Goal: Task Accomplishment & Management: Complete application form

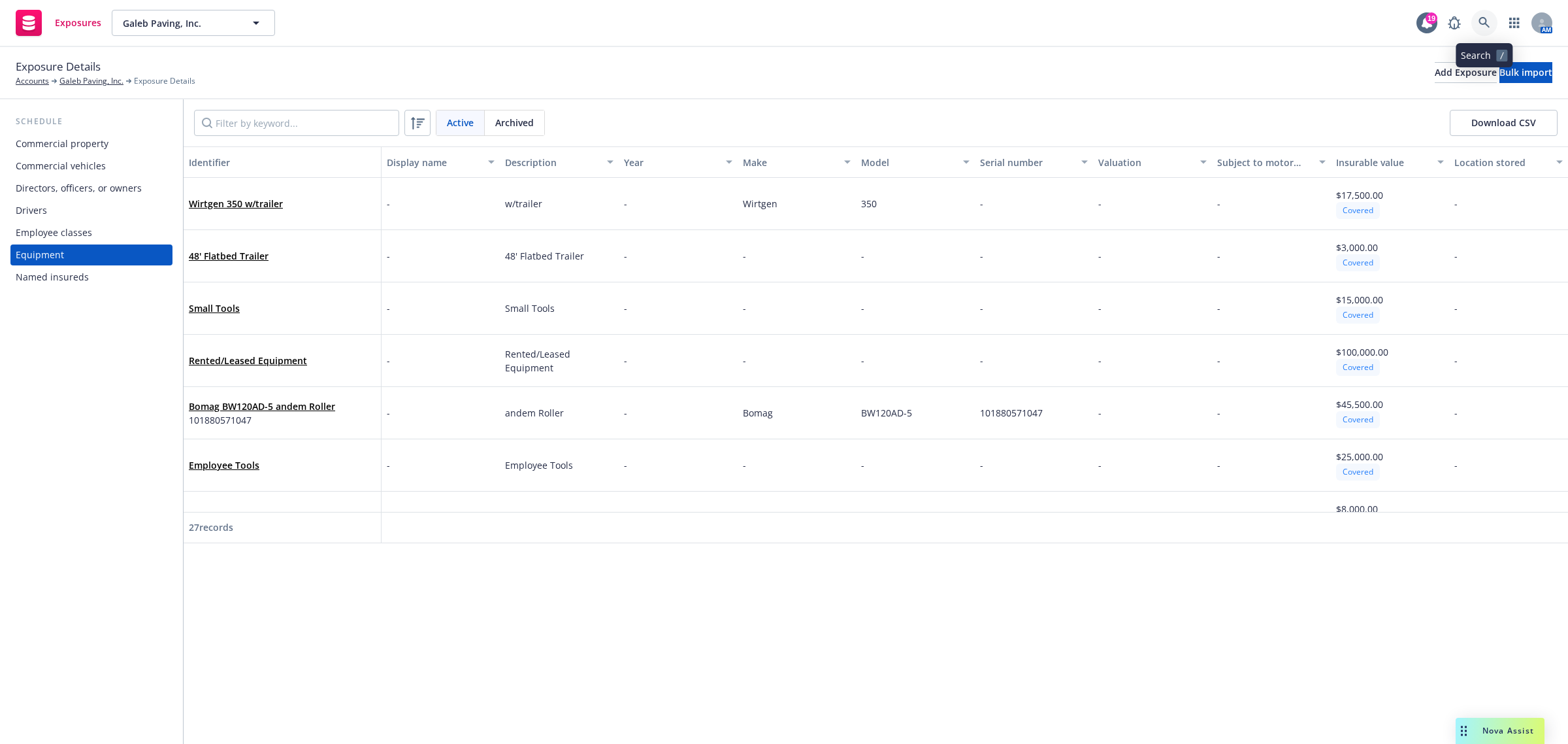
click at [1487, 13] on link at bounding box center [1485, 23] width 26 height 26
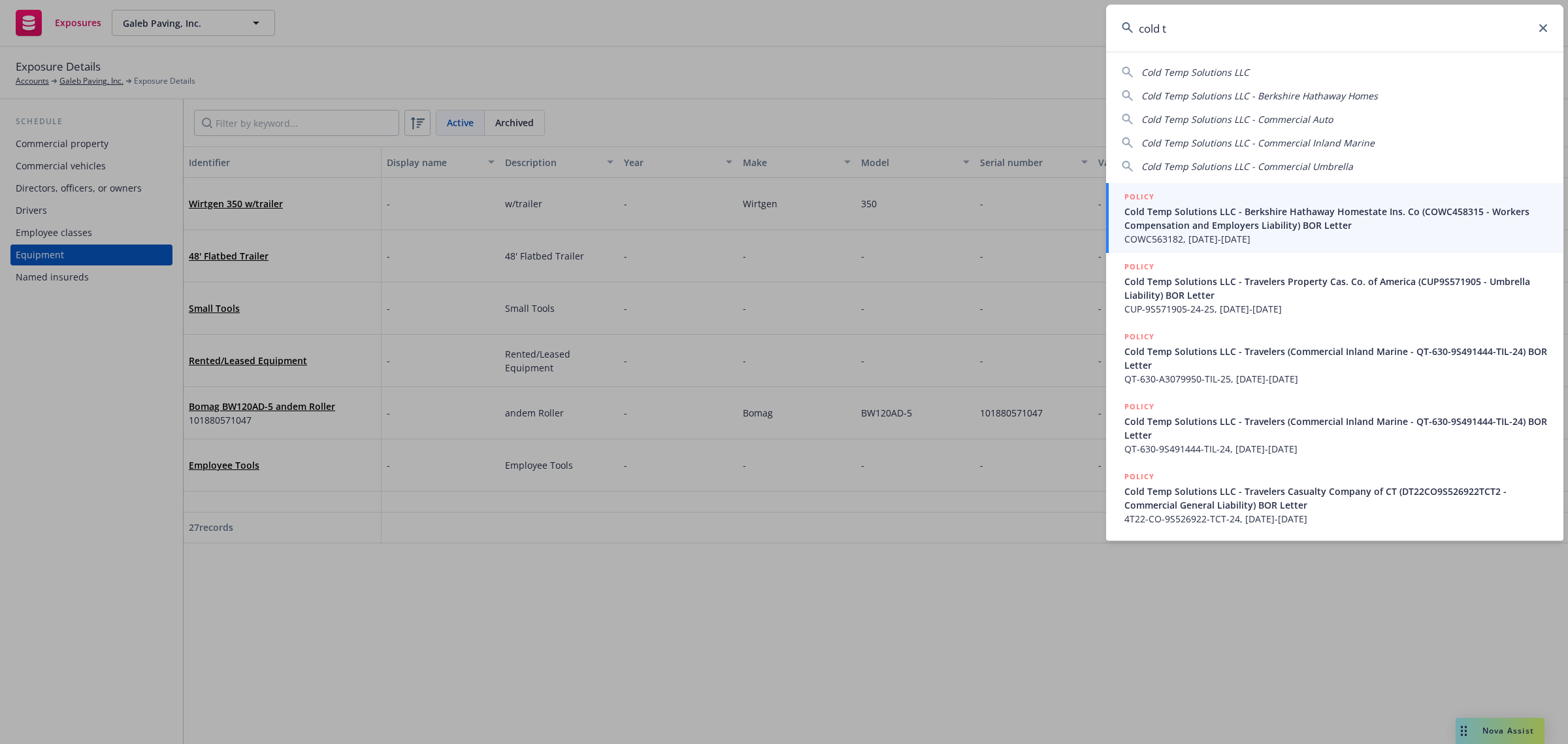
click at [1239, 72] on span "Cold Temp Solutions LLC" at bounding box center [1195, 72] width 108 height 13
type input "Cold Temp Solutions LLC"
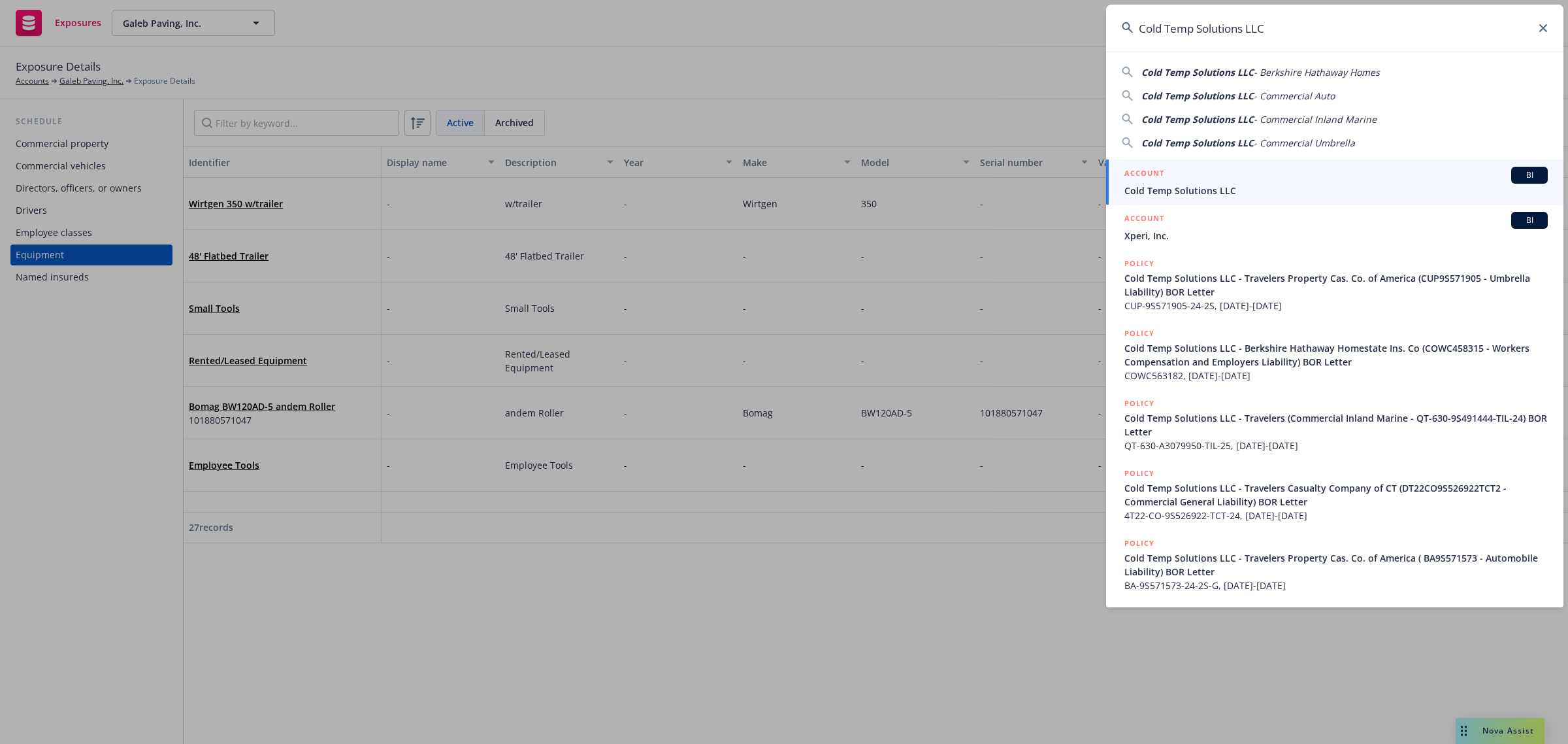
click at [1196, 185] on span "Cold Temp Solutions LLC" at bounding box center [1336, 190] width 423 height 13
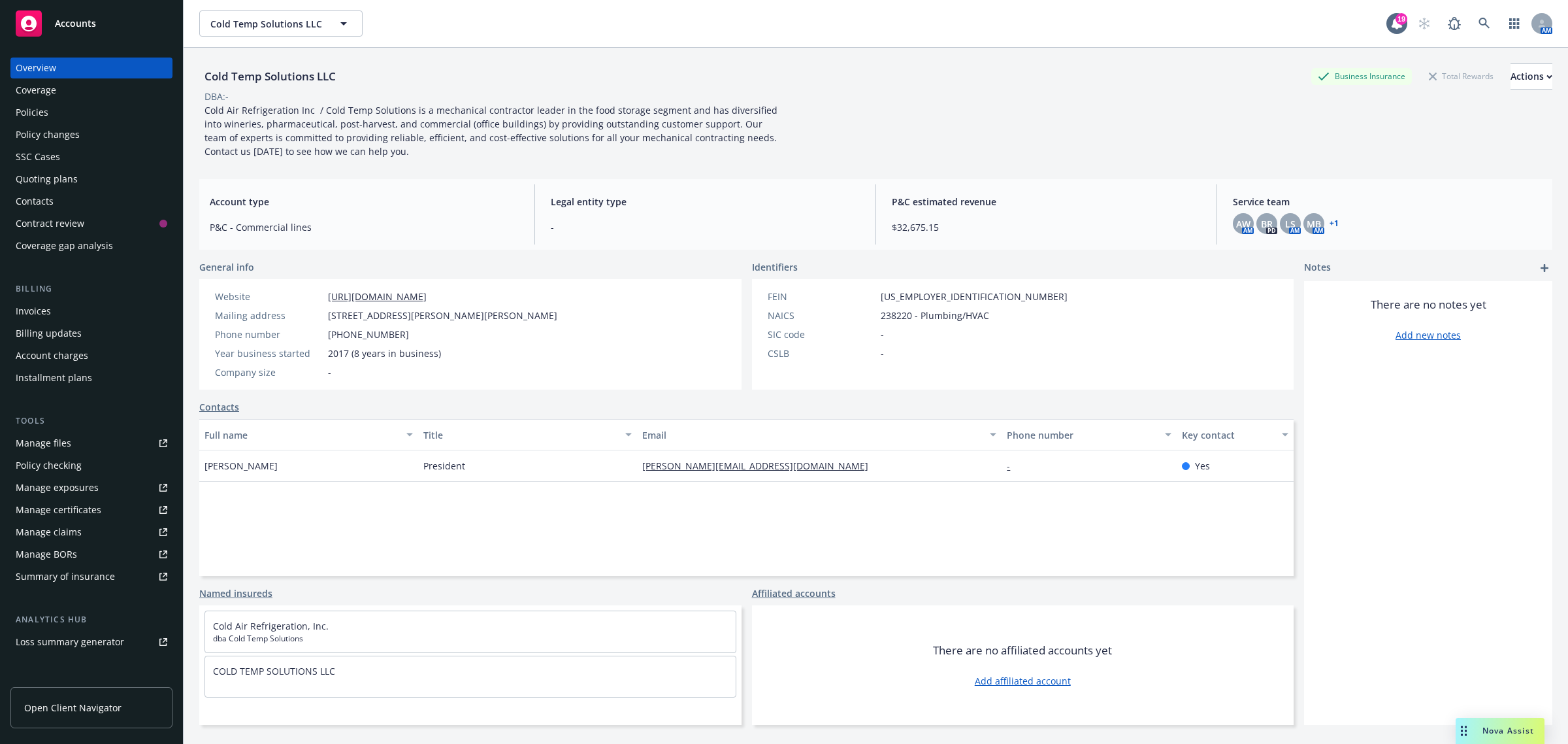
click at [66, 131] on div "Policy changes" at bounding box center [47, 135] width 64 height 21
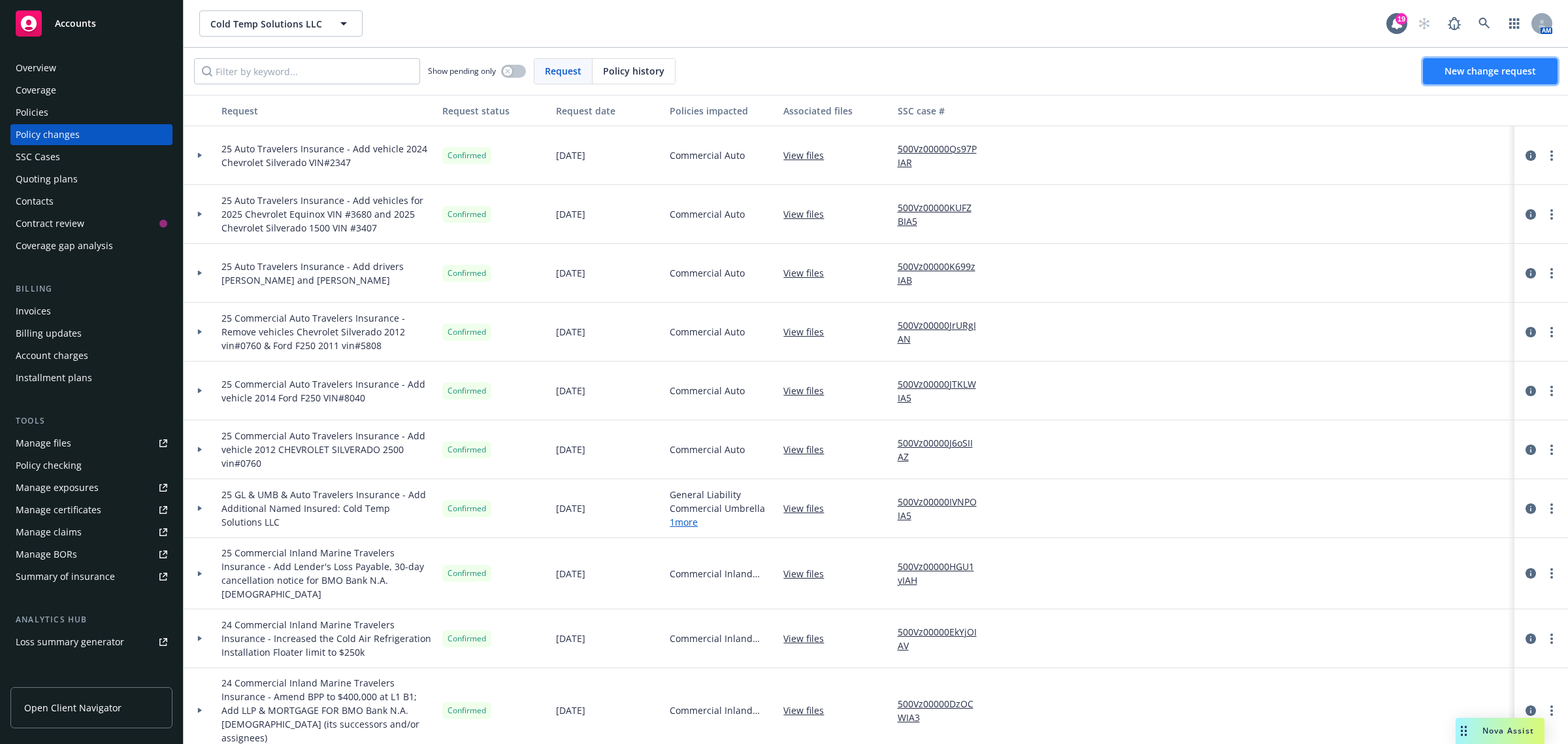
click at [1465, 67] on span "New change request" at bounding box center [1490, 71] width 91 height 13
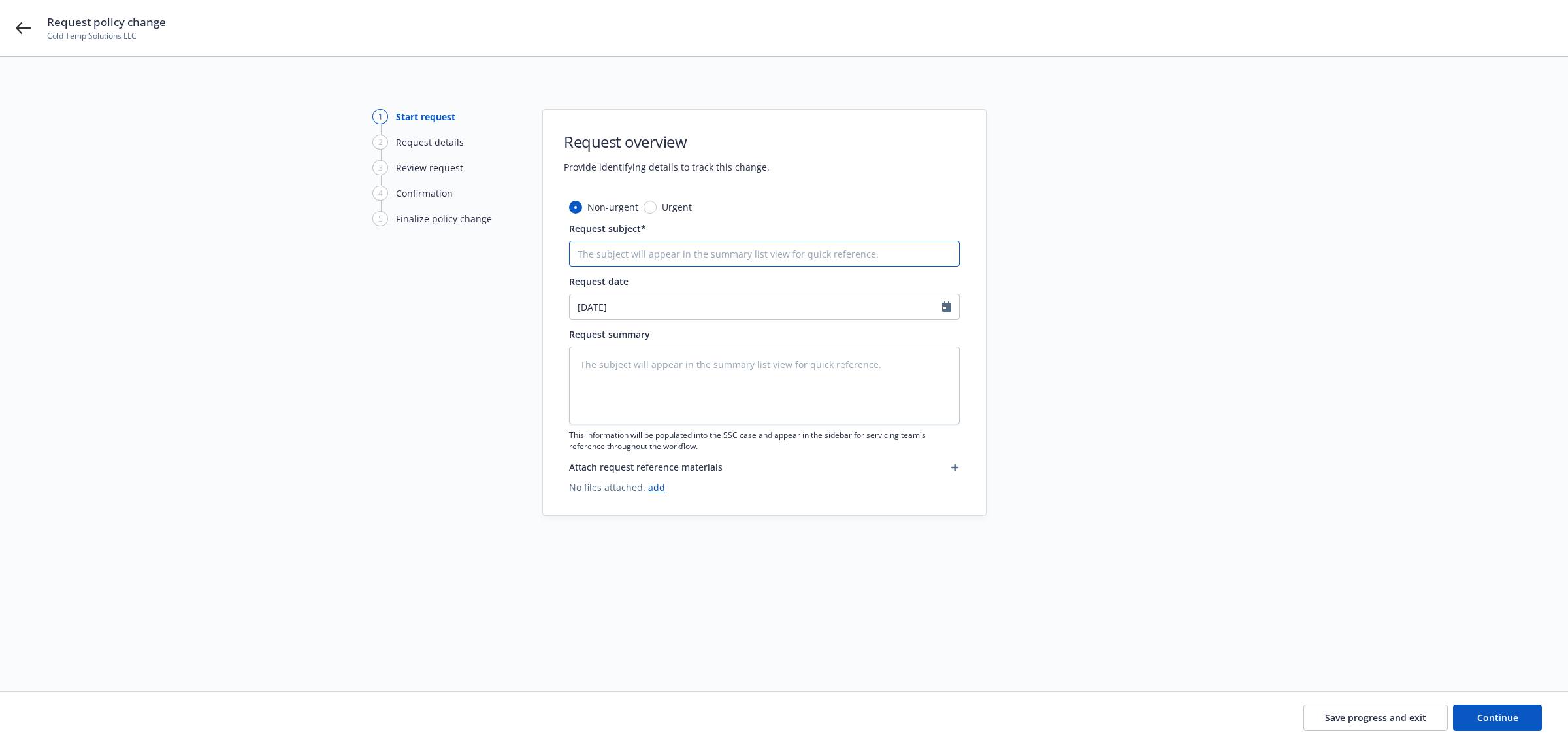
click at [648, 260] on input "Request subject*" at bounding box center [764, 253] width 391 height 26
click at [601, 253] on input "Request subject*" at bounding box center [764, 253] width 391 height 26
type textarea "x"
type input "A"
click at [778, 245] on input "A" at bounding box center [764, 253] width 391 height 26
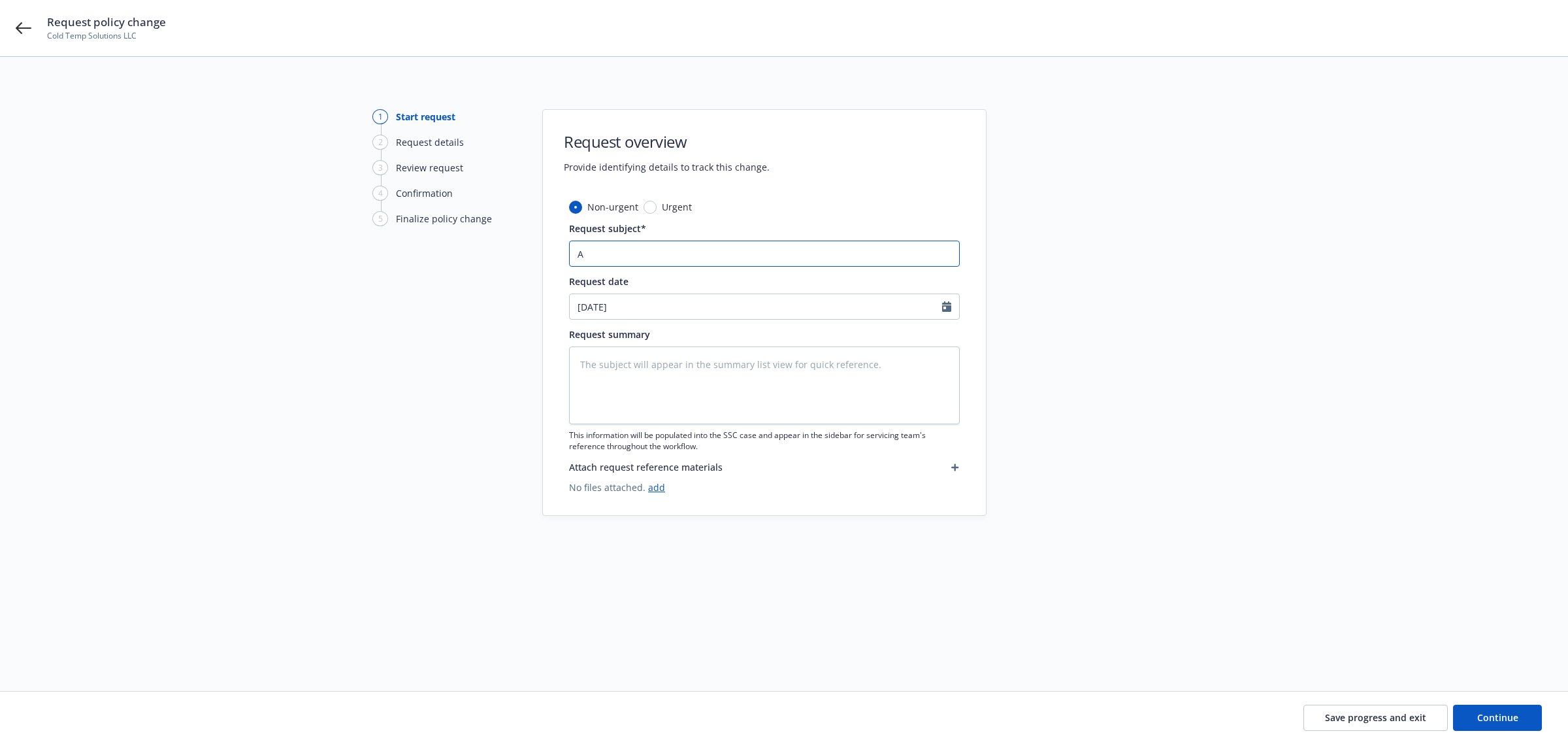
type textarea "x"
type input "Ad"
type textarea "x"
type input "Add"
type textarea "x"
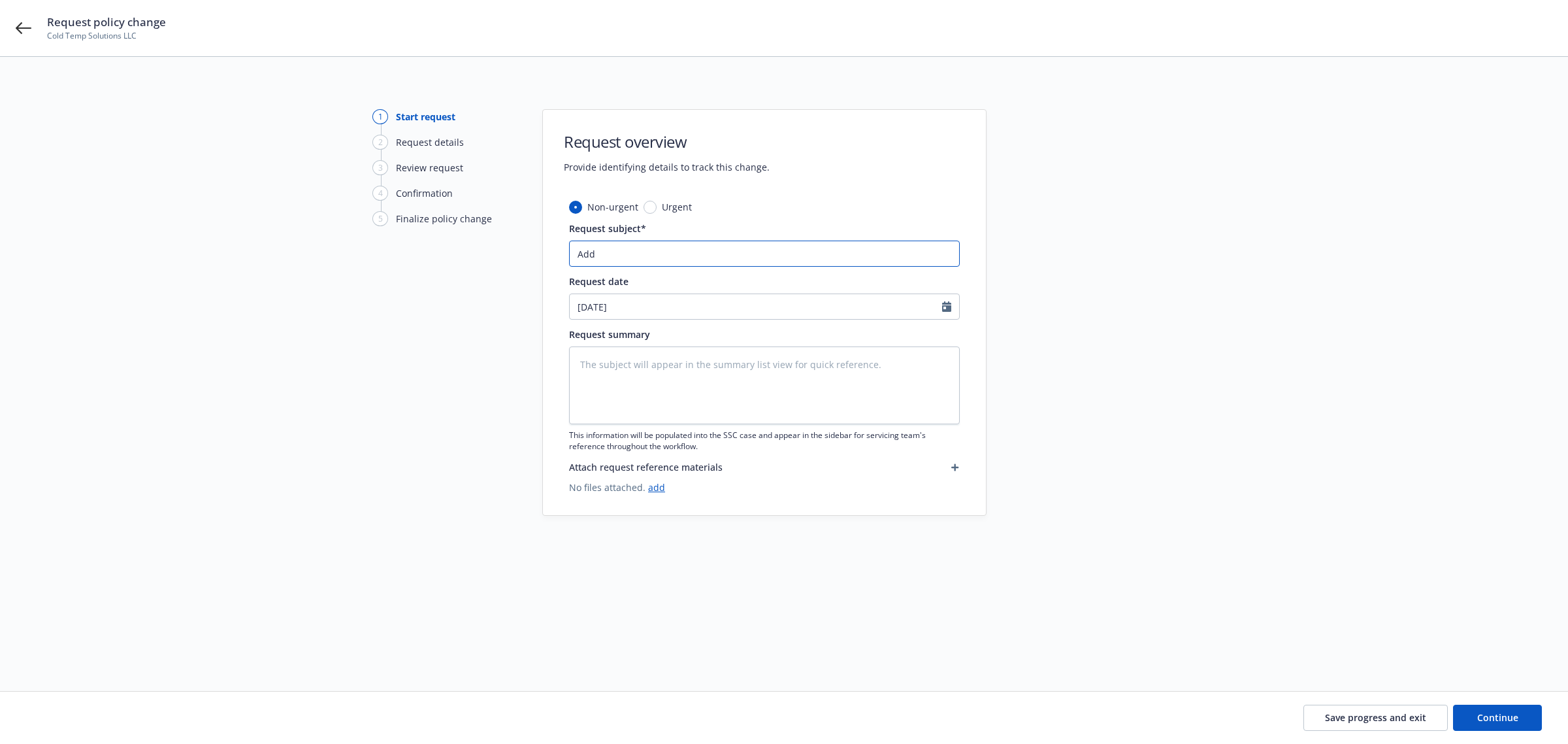
type input "Add"
type textarea "x"
type input "Add N"
type textarea "x"
type input "Add Ne"
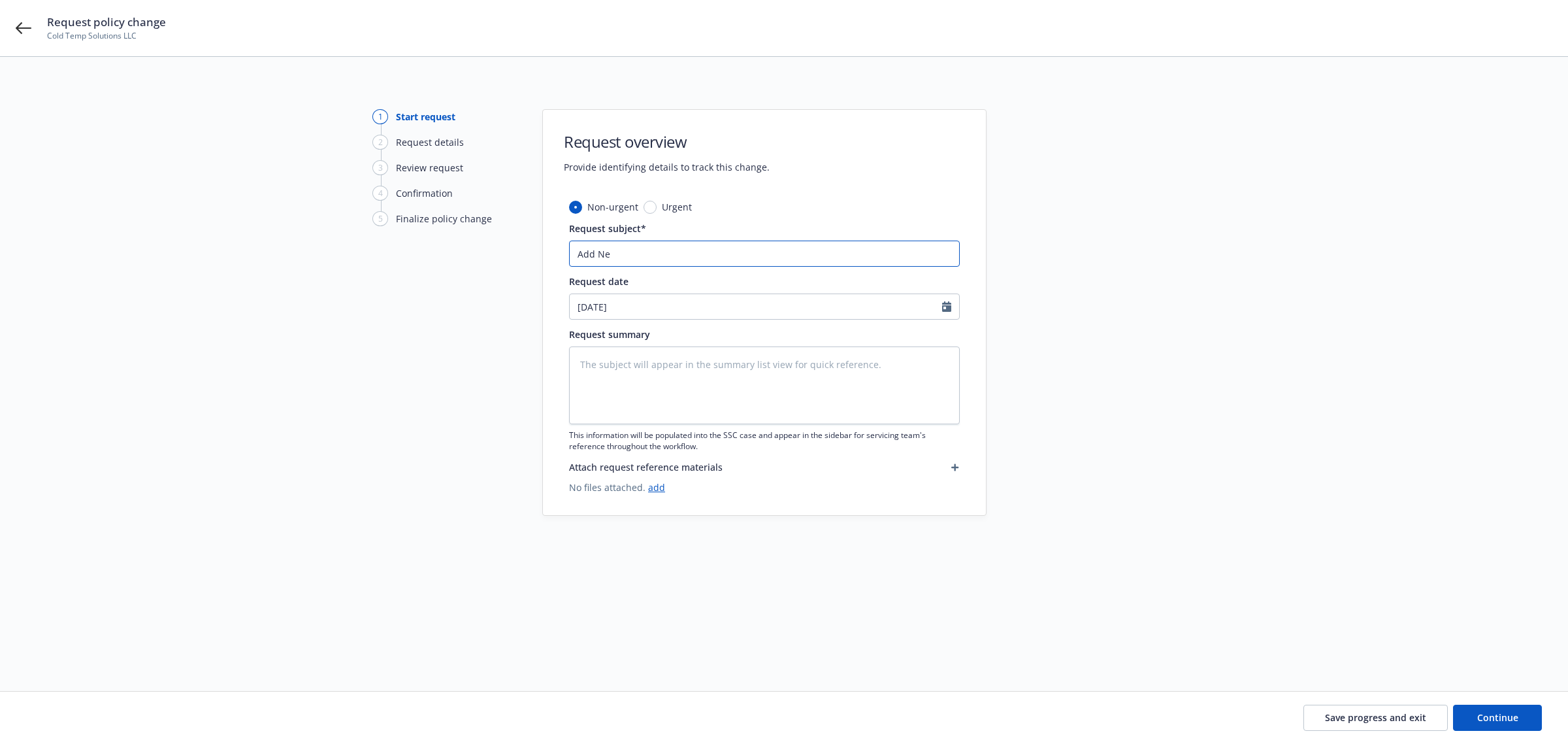
type textarea "x"
type input "Add New"
type textarea "x"
type input "Add New"
type textarea "x"
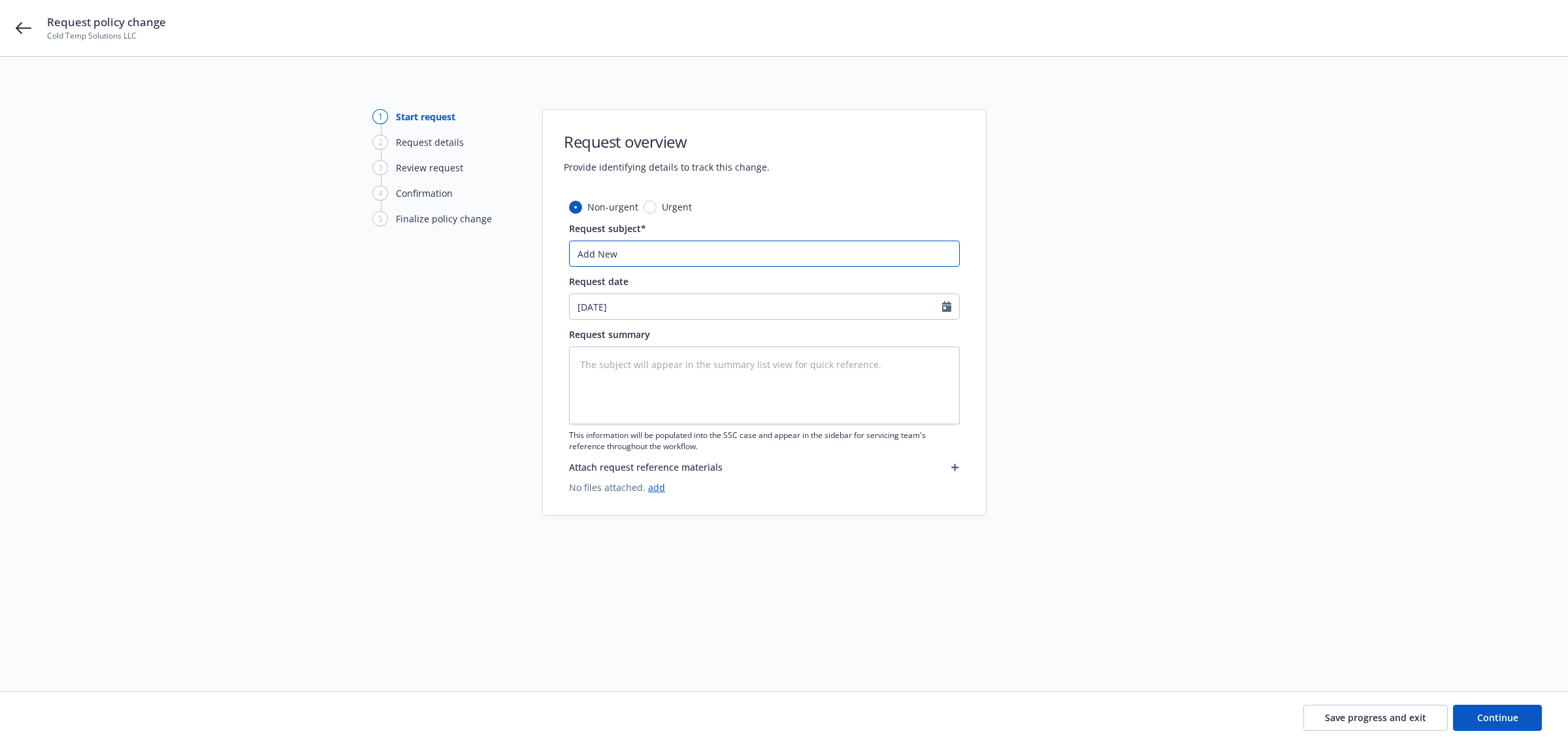
type input "Add New D"
type textarea "x"
type input "Add New Dr"
type textarea "x"
type input "Add New Dri"
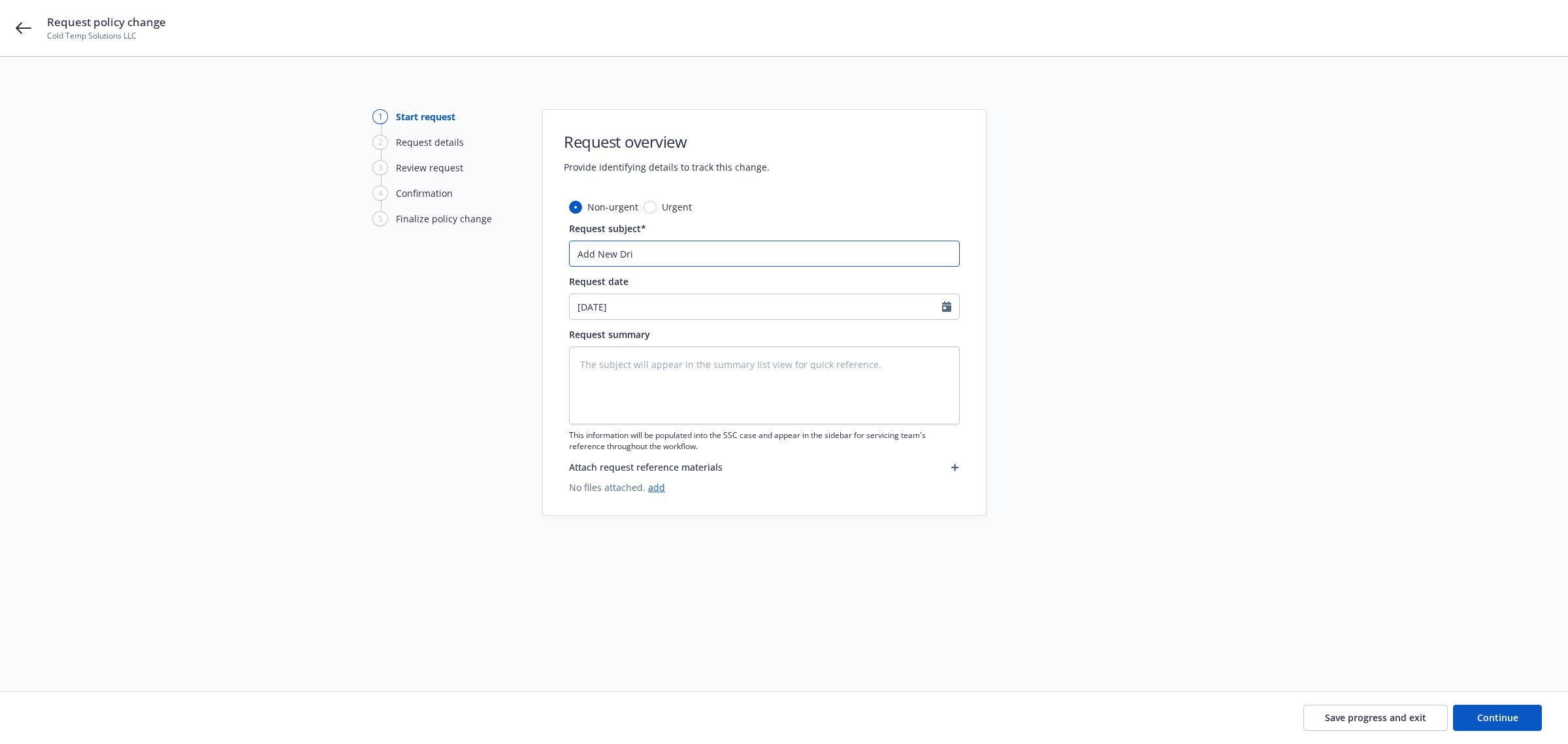
type textarea "x"
type input "Add [GEOGRAPHIC_DATA]"
type textarea "x"
type input "Add New Drive"
type textarea "x"
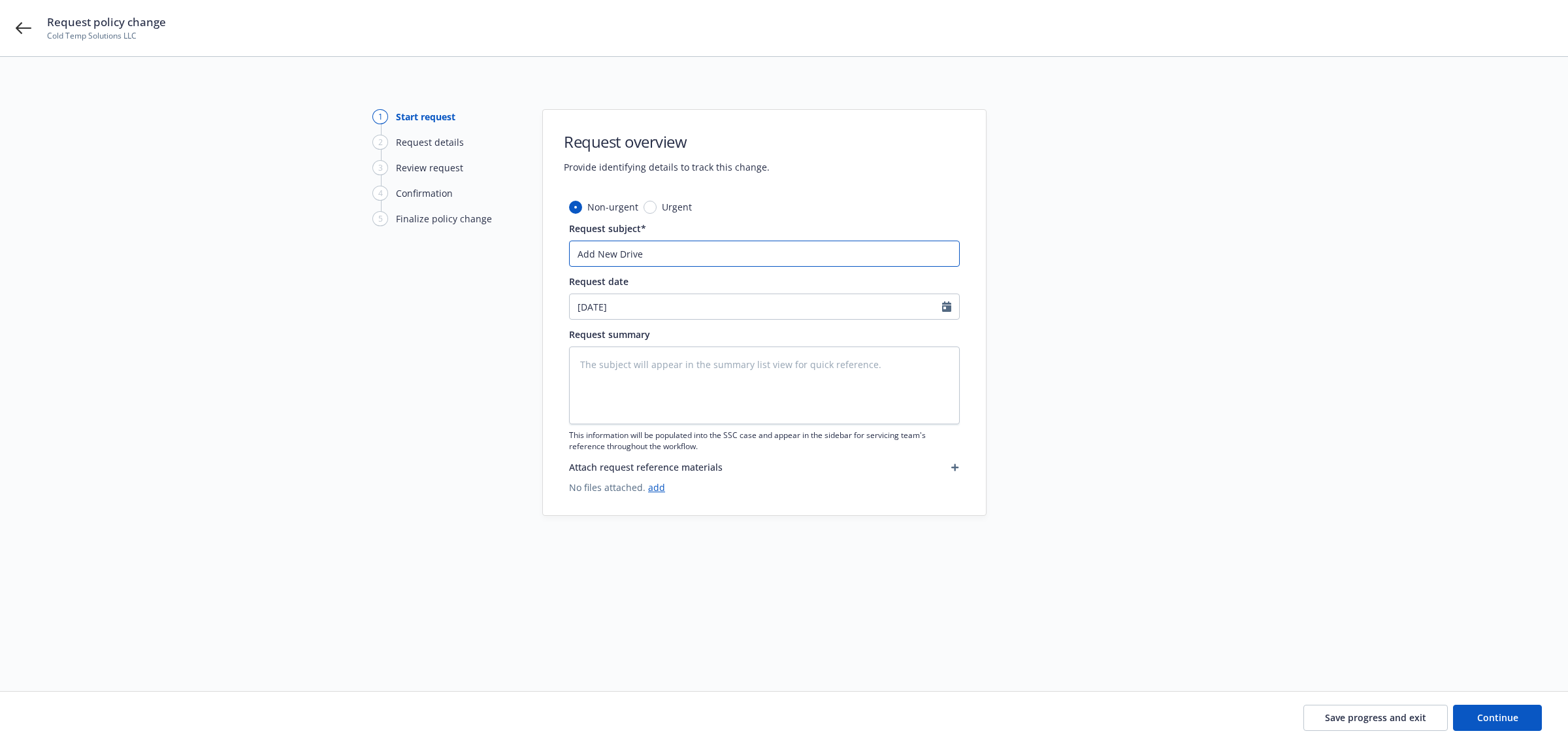
type input "Add New Driver"
type textarea "x"
type input "Add New Drivers"
type textarea "x"
type input "Add New Drivers"
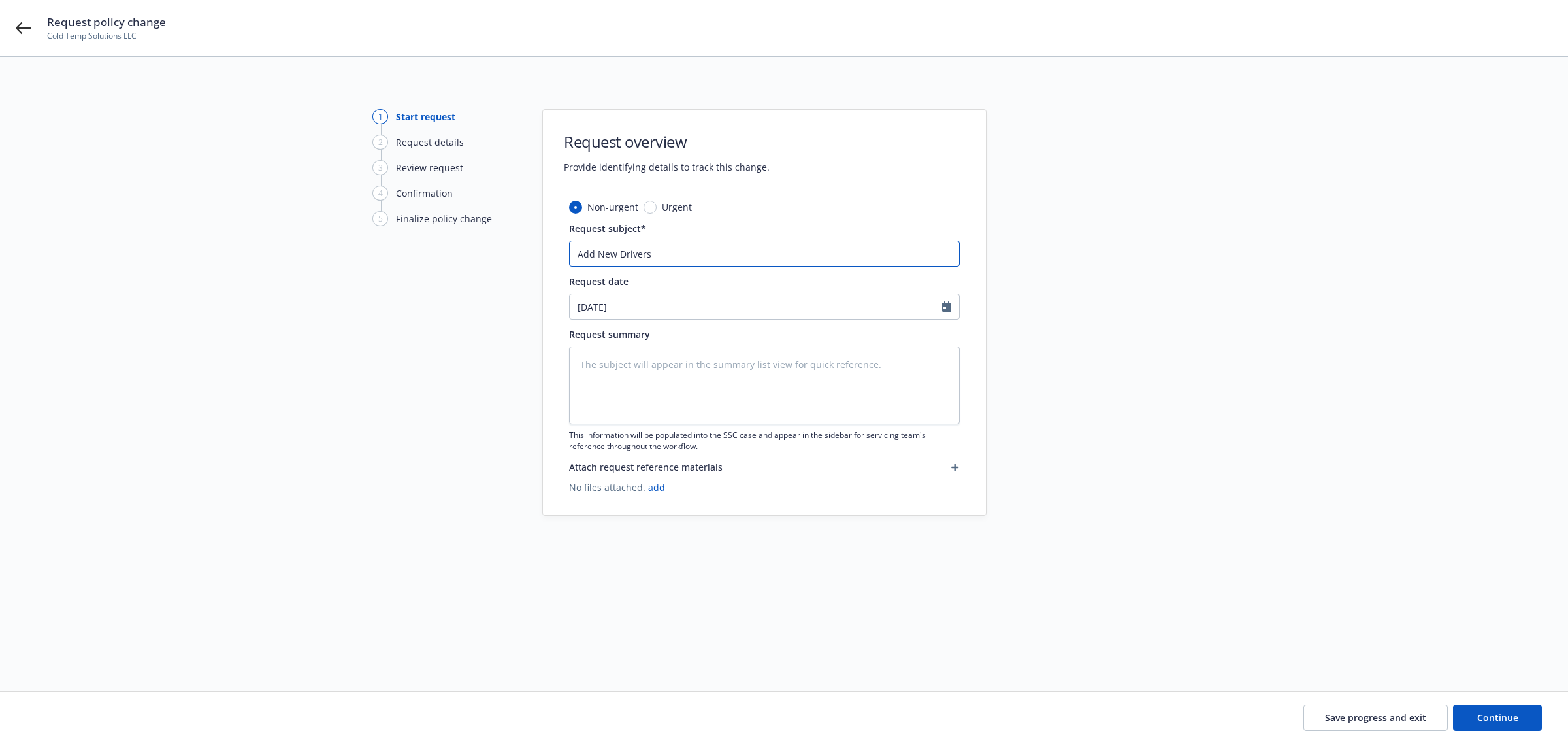
type textarea "x"
type input "Add New Drivers R"
type textarea "x"
type input "Add New Drivers Re"
type textarea "x"
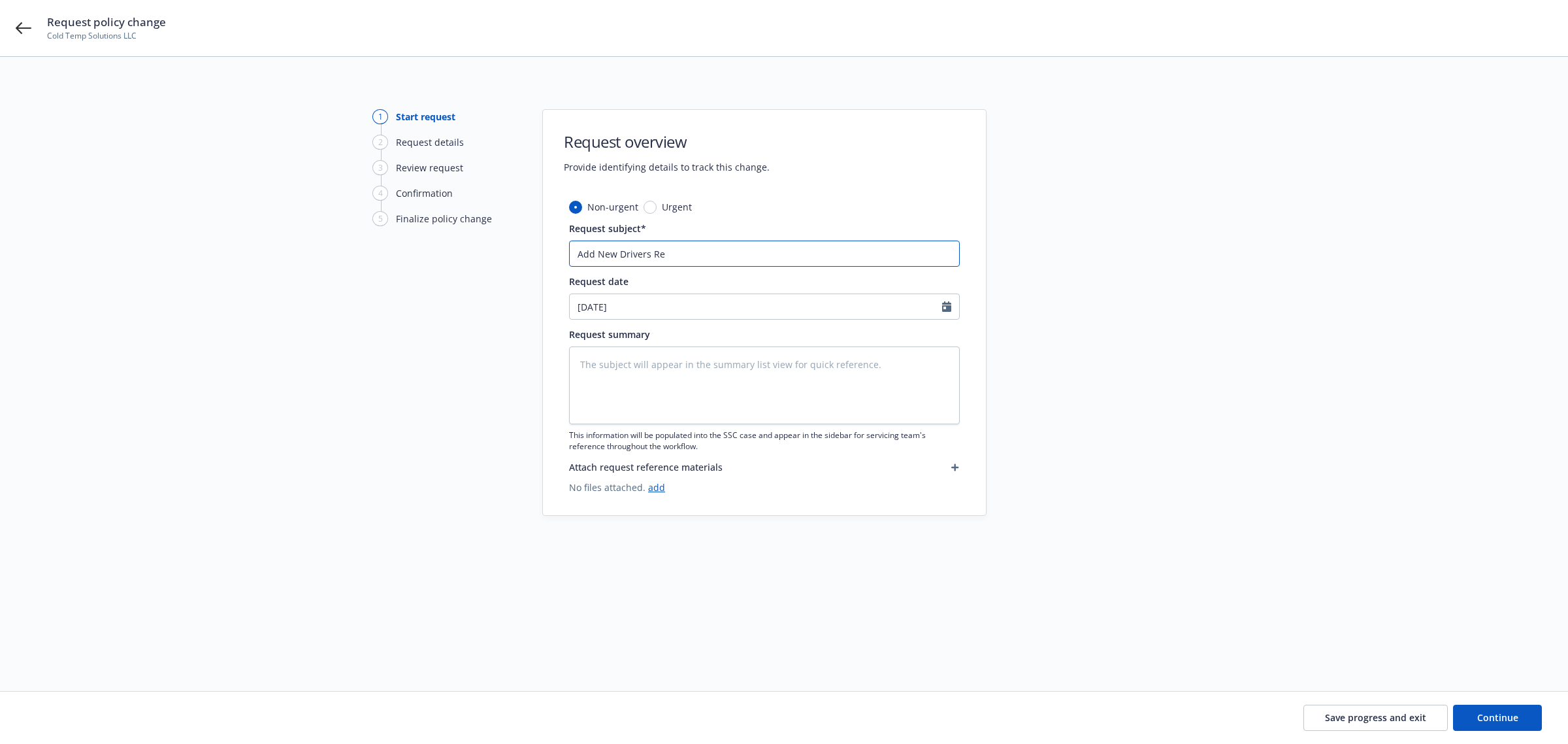
type input "Add New Drivers Req"
type textarea "x"
type input "Add New Drivers Requ"
type textarea "x"
type input "Add New Drivers Reque"
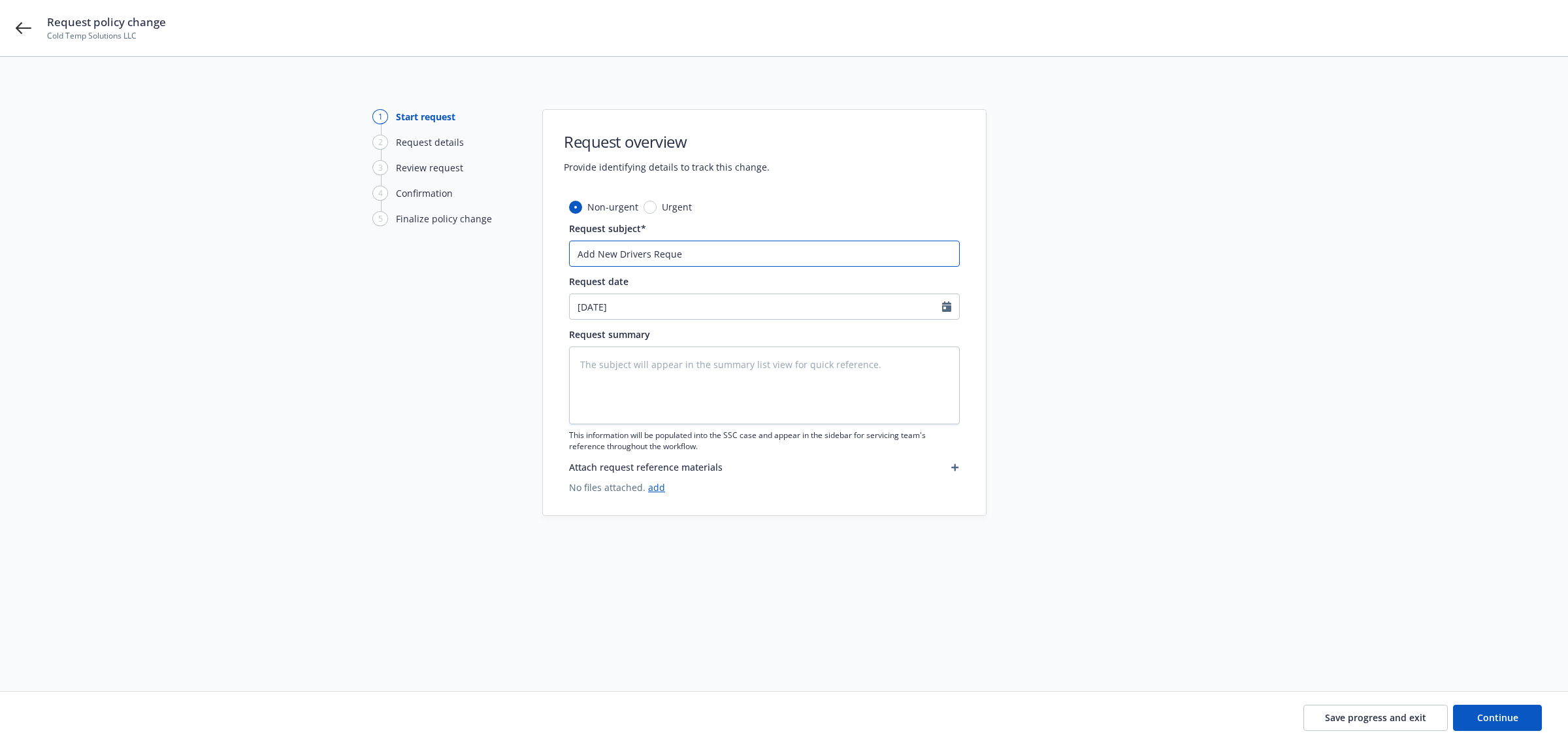
type textarea "x"
type input "Add New Drivers Reques"
type textarea "x"
type input "Add New Drivers Request"
click at [587, 364] on textarea at bounding box center [764, 385] width 391 height 78
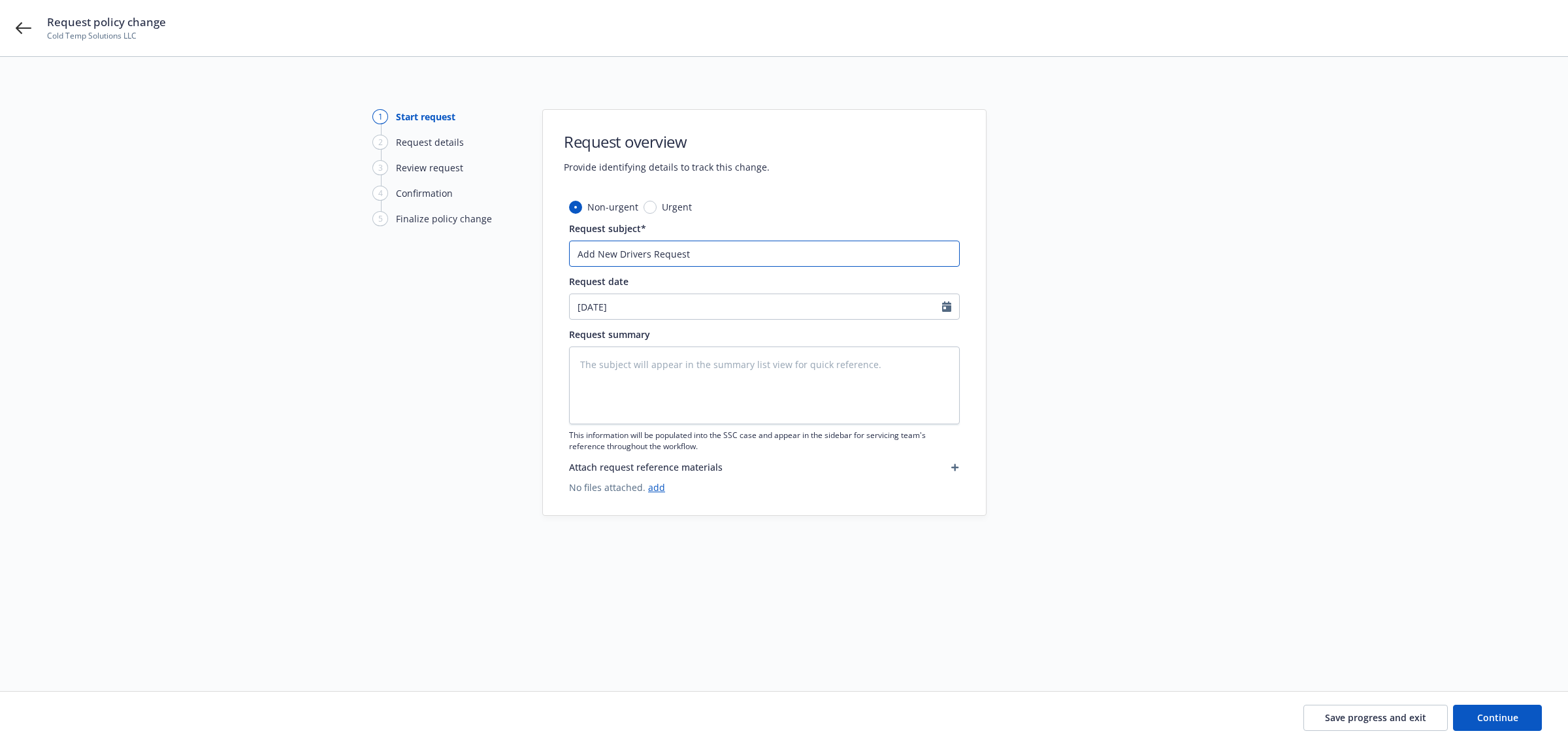
click at [698, 253] on input "Add New Drivers Request" at bounding box center [764, 253] width 391 height 26
type textarea "x"
type input "Add New Drivers Request:"
type textarea "x"
type input "Add New Drivers Request:"
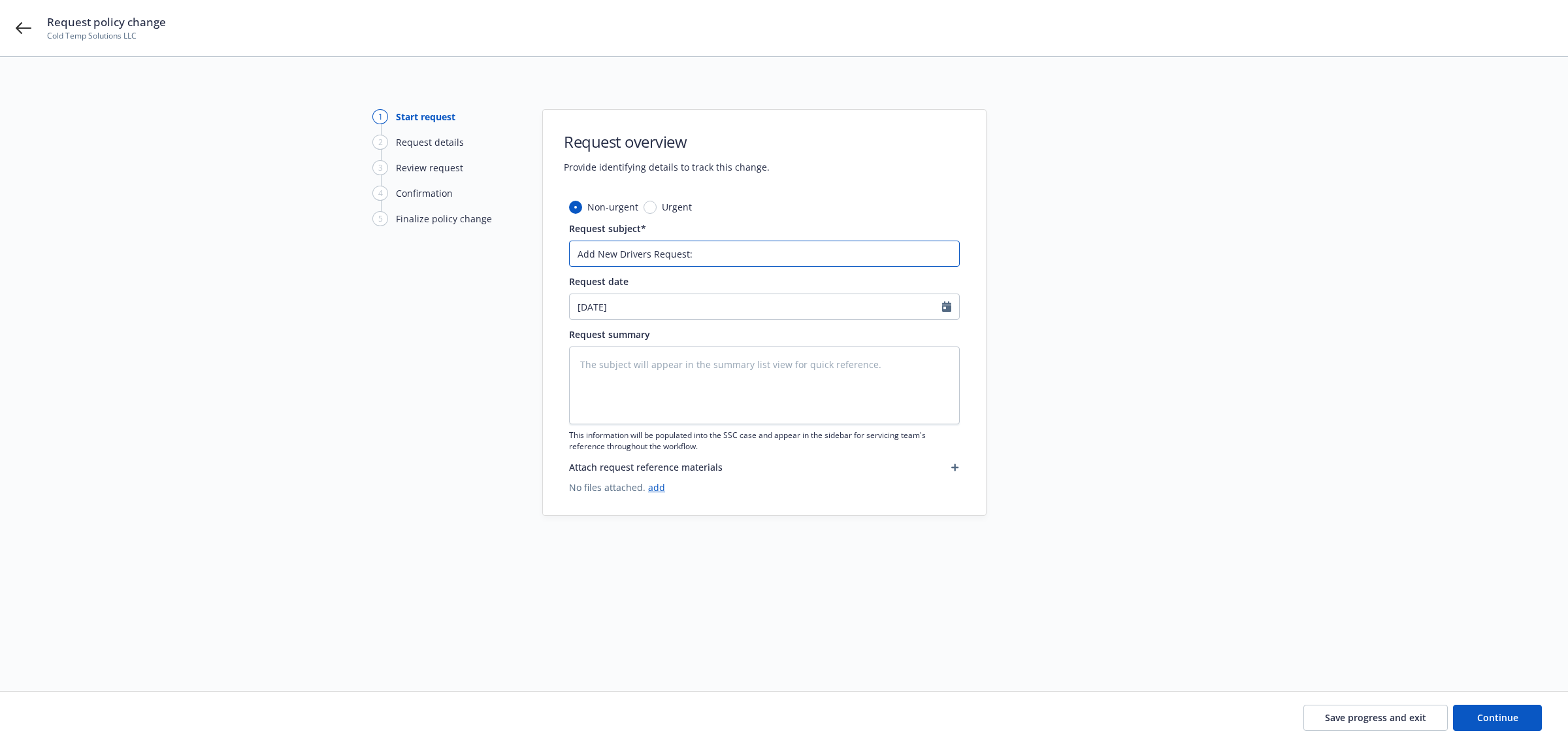
paste input "[PERSON_NAME]"
type textarea "x"
type input "Add New Drivers Request: [PERSON_NAME]"
type textarea "x"
type input "Add New Drivers Request: [PERSON_NAME],"
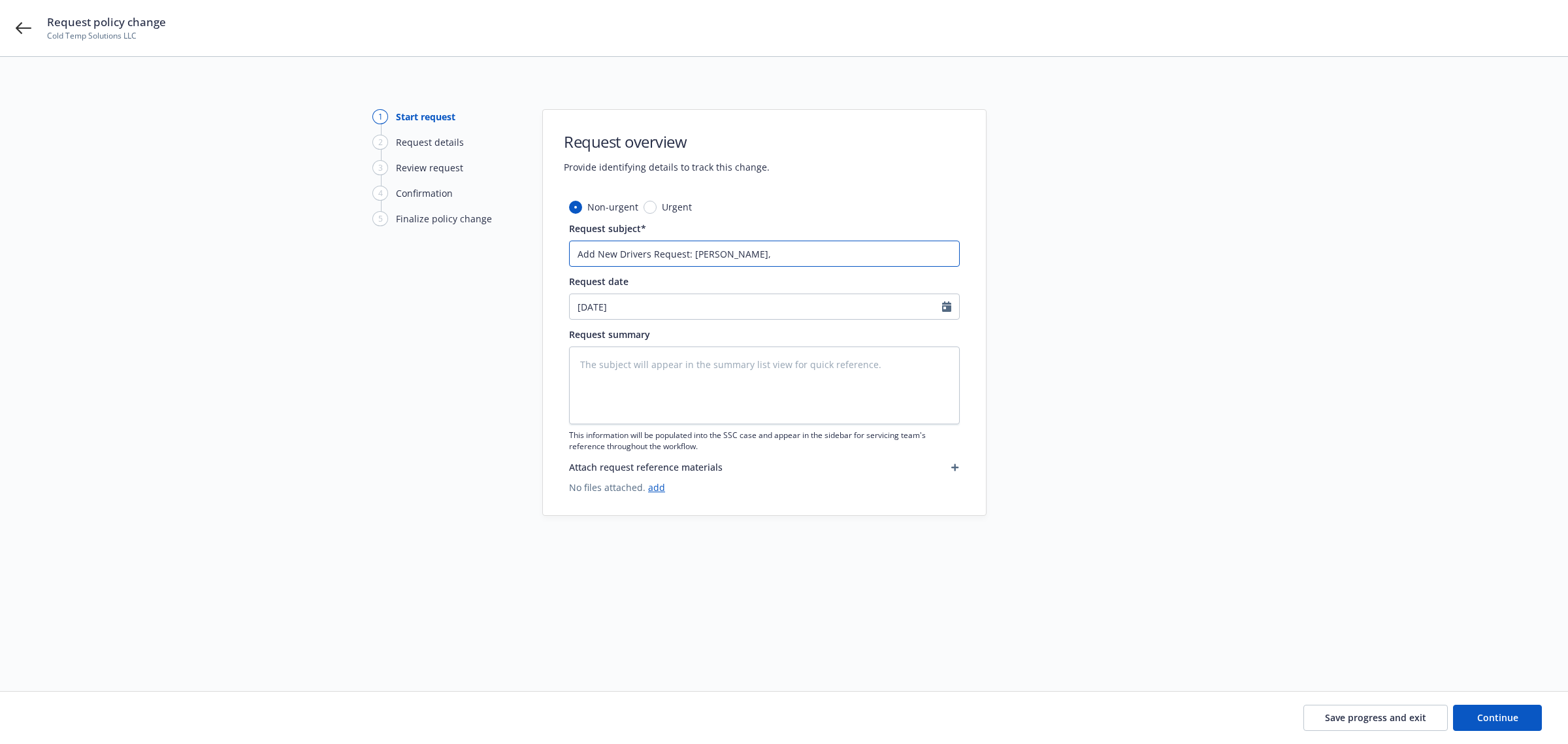
type textarea "x"
type input "Add New Drivers Request: [PERSON_NAME],"
click at [812, 248] on input "Add New Drivers Request: [PERSON_NAME]," at bounding box center [764, 253] width 391 height 26
paste input "[PERSON_NAME]"
type textarea "x"
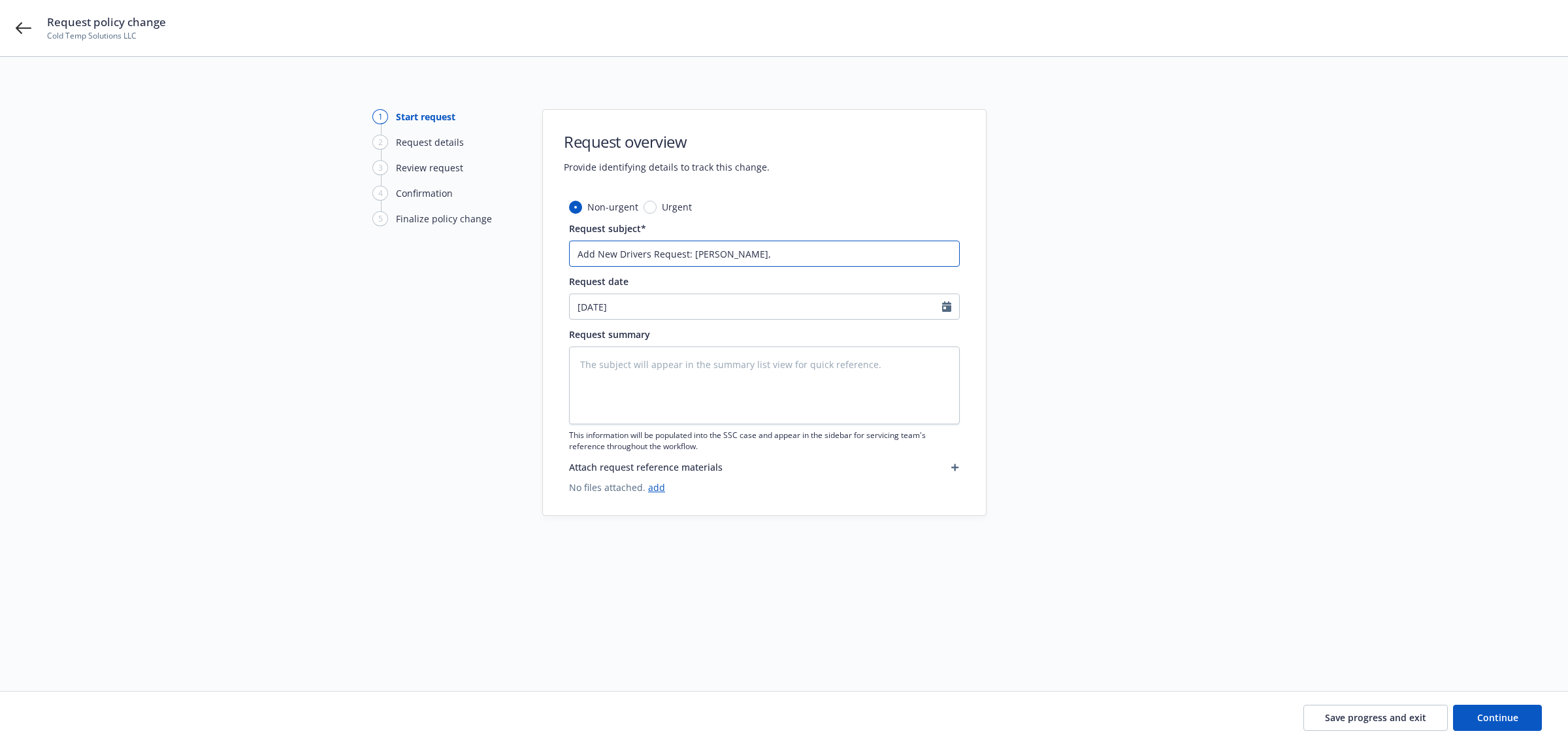
type input "Add New Drivers Request: [PERSON_NAME], [PERSON_NAME]"
type textarea "x"
type input "Add New Drivers Request: [PERSON_NAME], [PERSON_NAME],"
type textarea "x"
type input "Add New Drivers Request: [PERSON_NAME], [PERSON_NAME],"
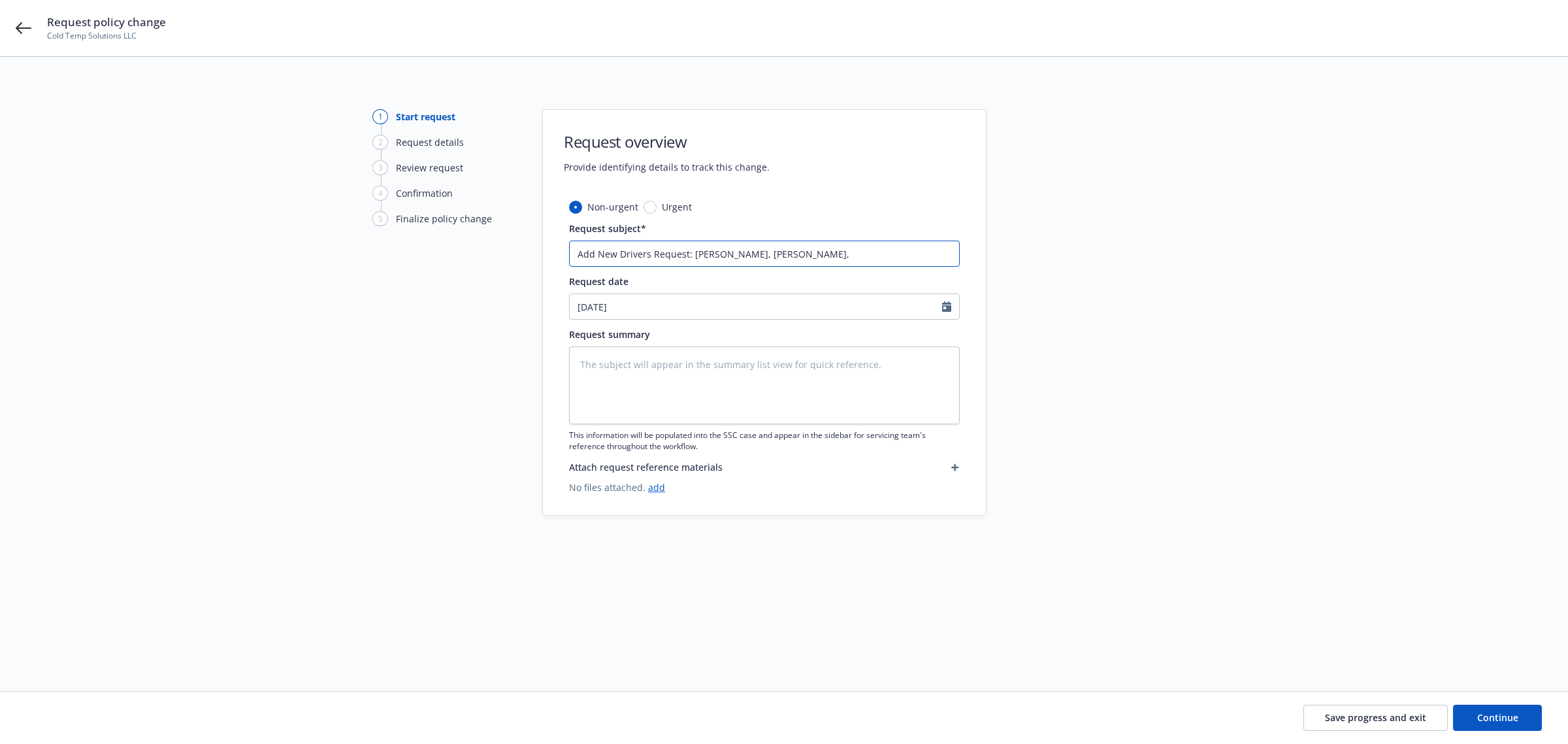
click at [889, 257] on input "Add New Drivers Request: [PERSON_NAME], [PERSON_NAME]," at bounding box center [764, 253] width 391 height 26
paste input "[PERSON_NAME]"
type textarea "x"
type input "Add New Drivers Request: [PERSON_NAME], [PERSON_NAME], [PERSON_NAME]"
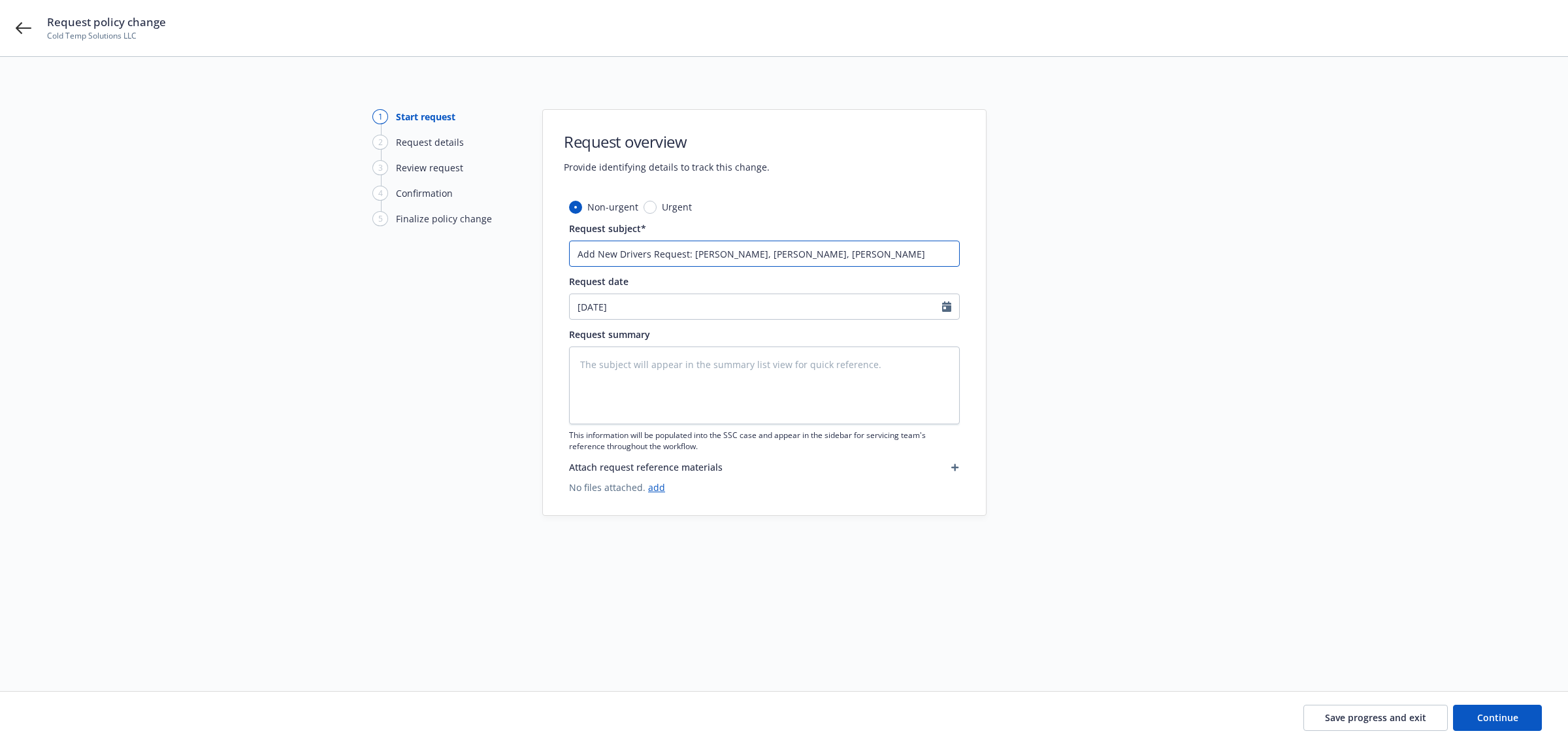
click at [952, 253] on input "Add New Drivers Request: [PERSON_NAME], [PERSON_NAME], [PERSON_NAME]" at bounding box center [764, 253] width 391 height 26
click at [952, 257] on input "Add New Drivers Request: [PERSON_NAME], [PERSON_NAME], [PERSON_NAME]" at bounding box center [764, 253] width 391 height 26
click at [946, 253] on input "Add New Drivers Request: [PERSON_NAME], [PERSON_NAME], [PERSON_NAME]" at bounding box center [764, 253] width 391 height 26
click at [949, 253] on input "Add New Drivers Request: [PERSON_NAME], [PERSON_NAME], [PERSON_NAME]" at bounding box center [764, 253] width 391 height 26
drag, startPoint x: 687, startPoint y: 255, endPoint x: 961, endPoint y: 256, distance: 274.0
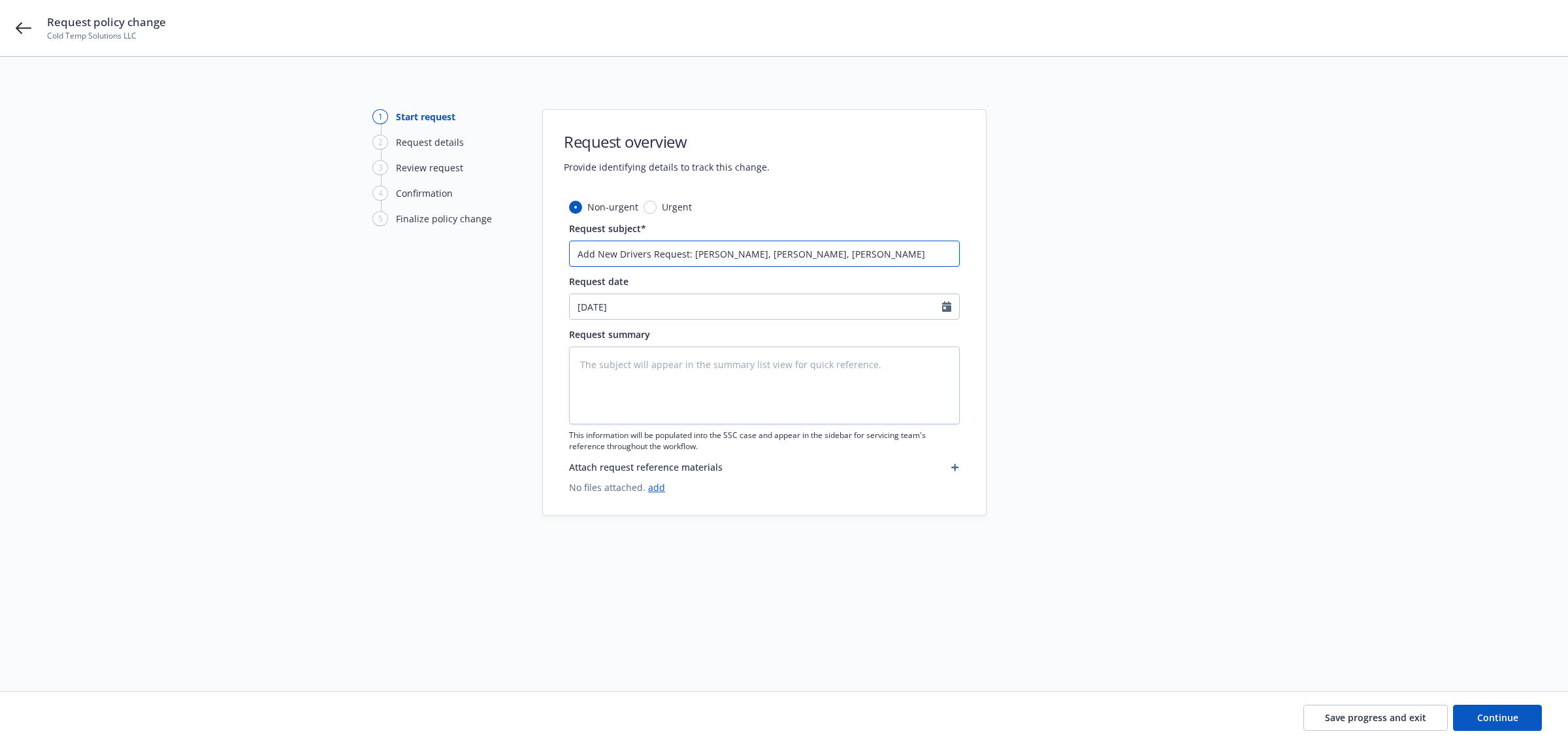
click at [961, 256] on div "Non-urgent Urgent Request subject* Add New Drivers Request: [PERSON_NAME], [PER…" at bounding box center [764, 357] width 443 height 315
type textarea "x"
type input "Add New Drivers Request:"
type textarea "x"
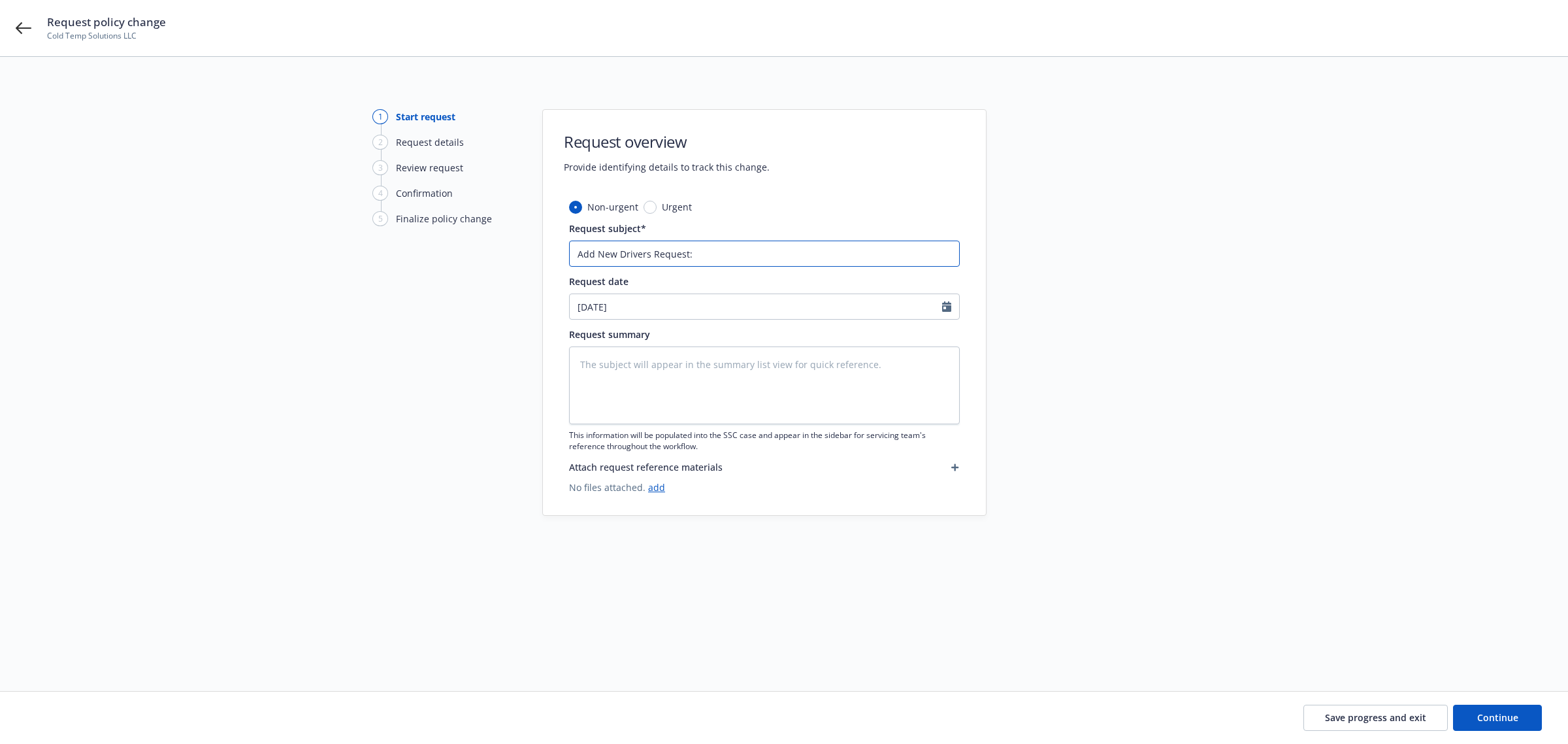
type input "Add New Drivers Request:"
type textarea "x"
type input "Add New Drivers Request"
type textarea "x"
type input "Add New Drivers Request"
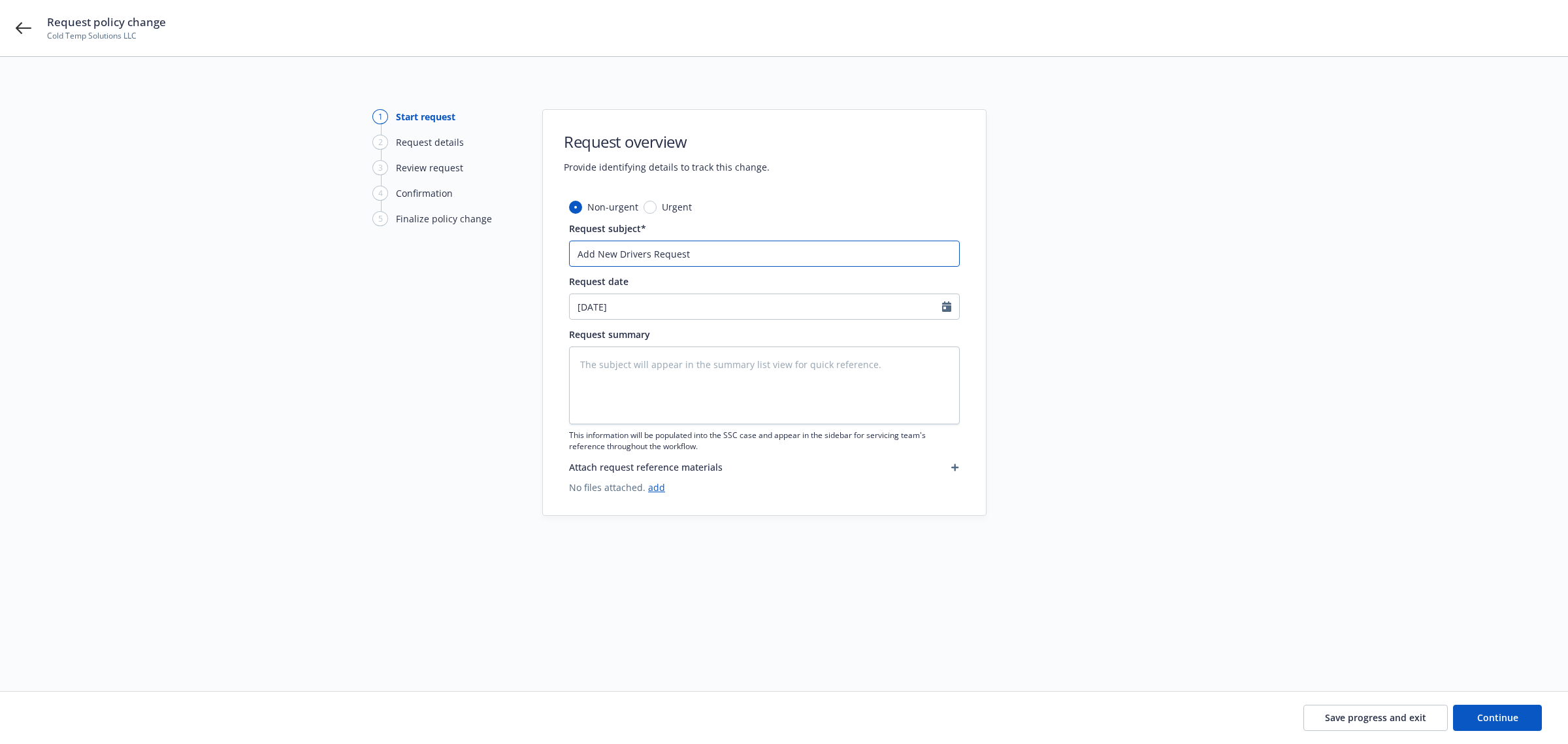
type textarea "x"
type input "Add New Drivers Request 9"
type textarea "x"
type input "Add New Drivers Request 9/"
type textarea "x"
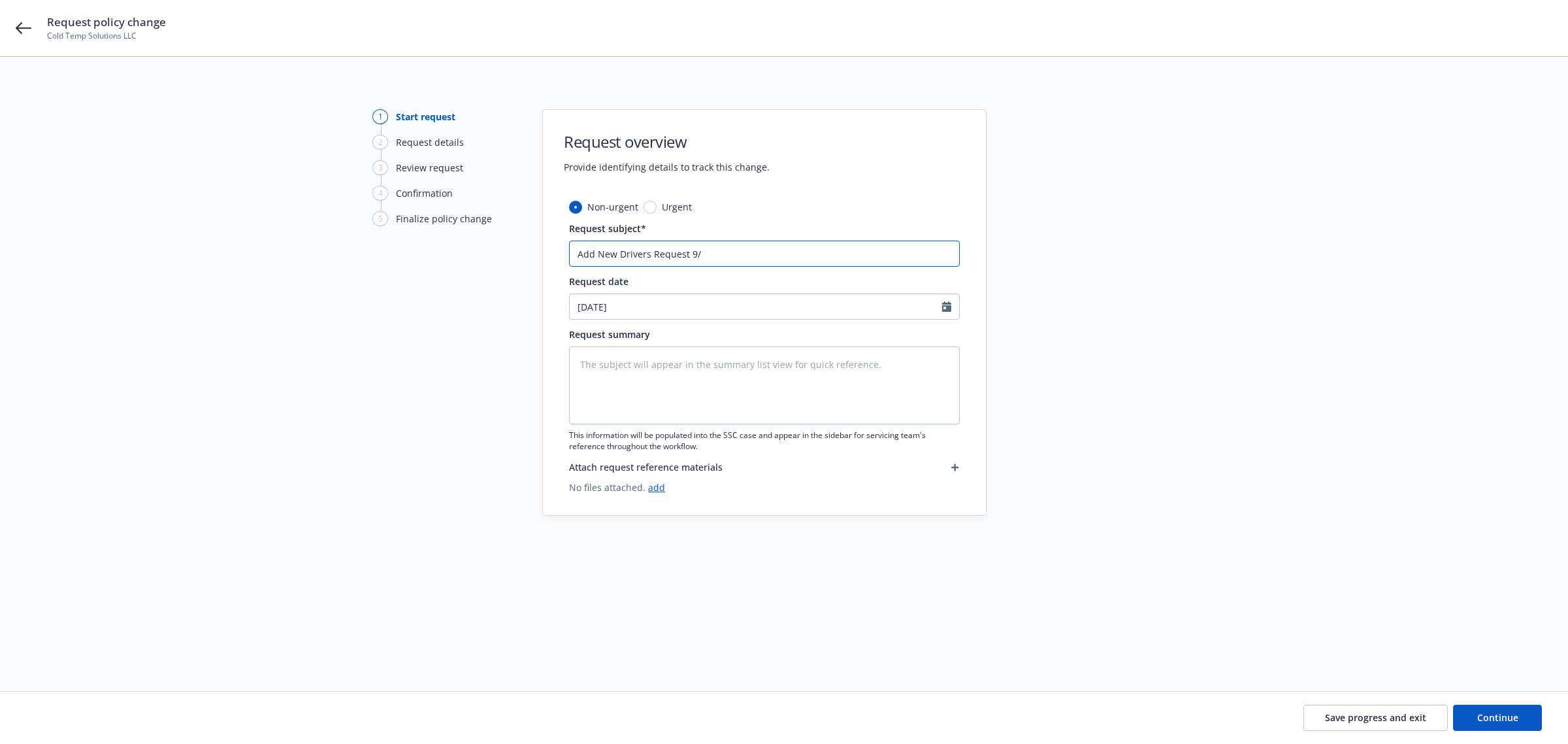
type input "Add New Drivers Request 9/1"
type textarea "x"
type input "Add New Drivers Request 9/16"
type textarea "x"
type input "Add New Drivers Request 9/1"
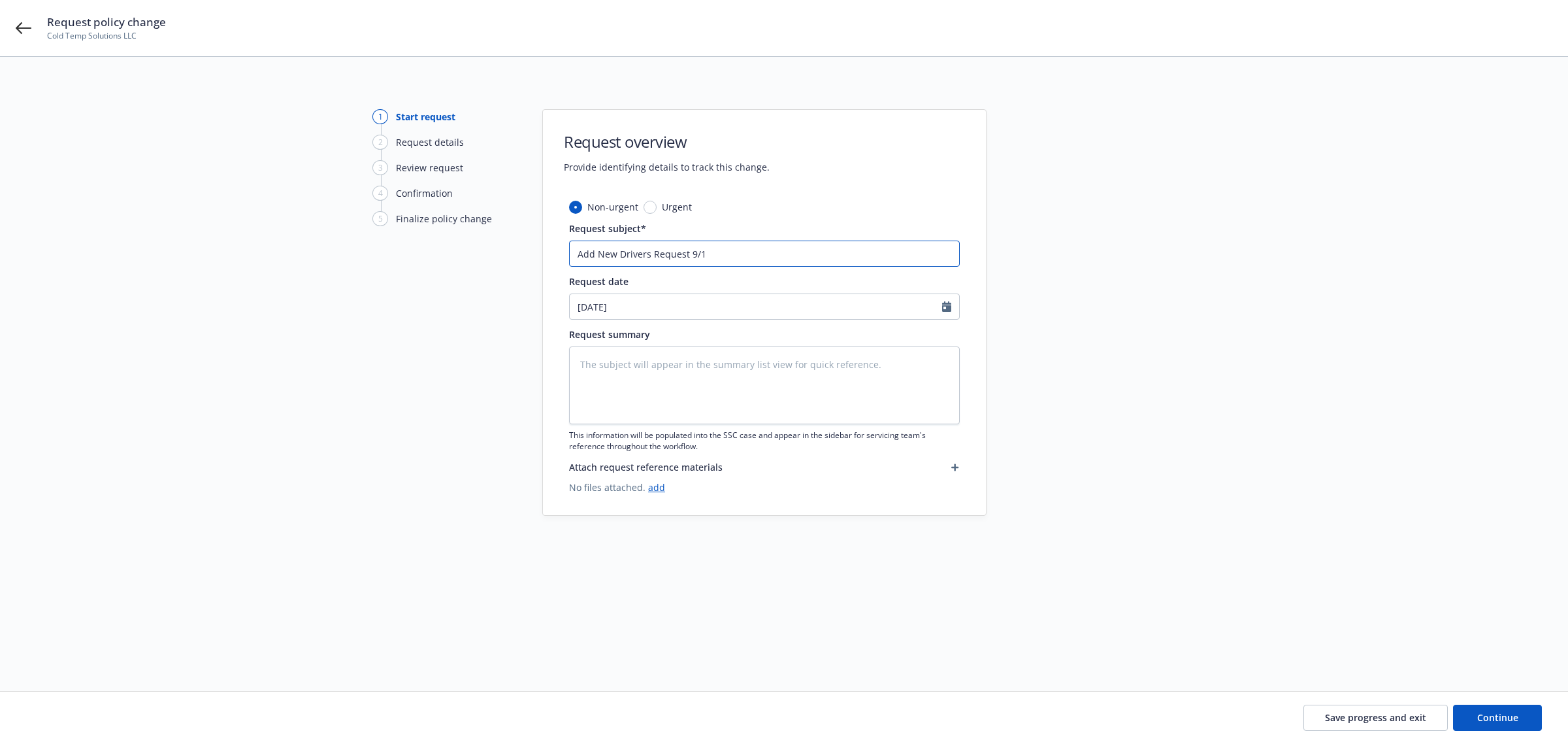
type textarea "x"
type input "Add New Drivers Request 9/"
type textarea "x"
type input "Add New Drivers Request 9"
type textarea "x"
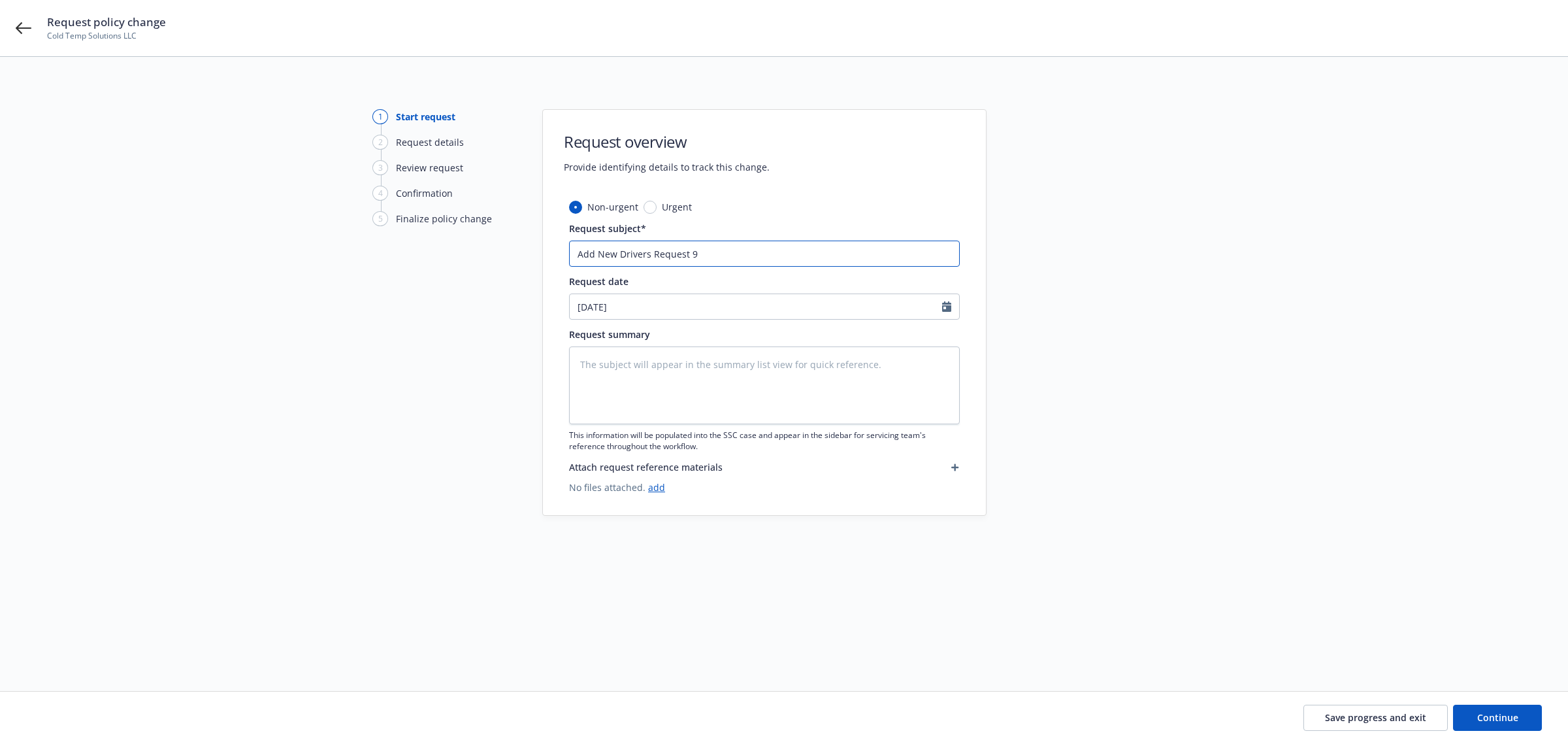
type input "Add New Drivers Request"
type textarea "x"
type input "Add New Drivers Request E"
type textarea "x"
type input "Add New Drivers Request Ef"
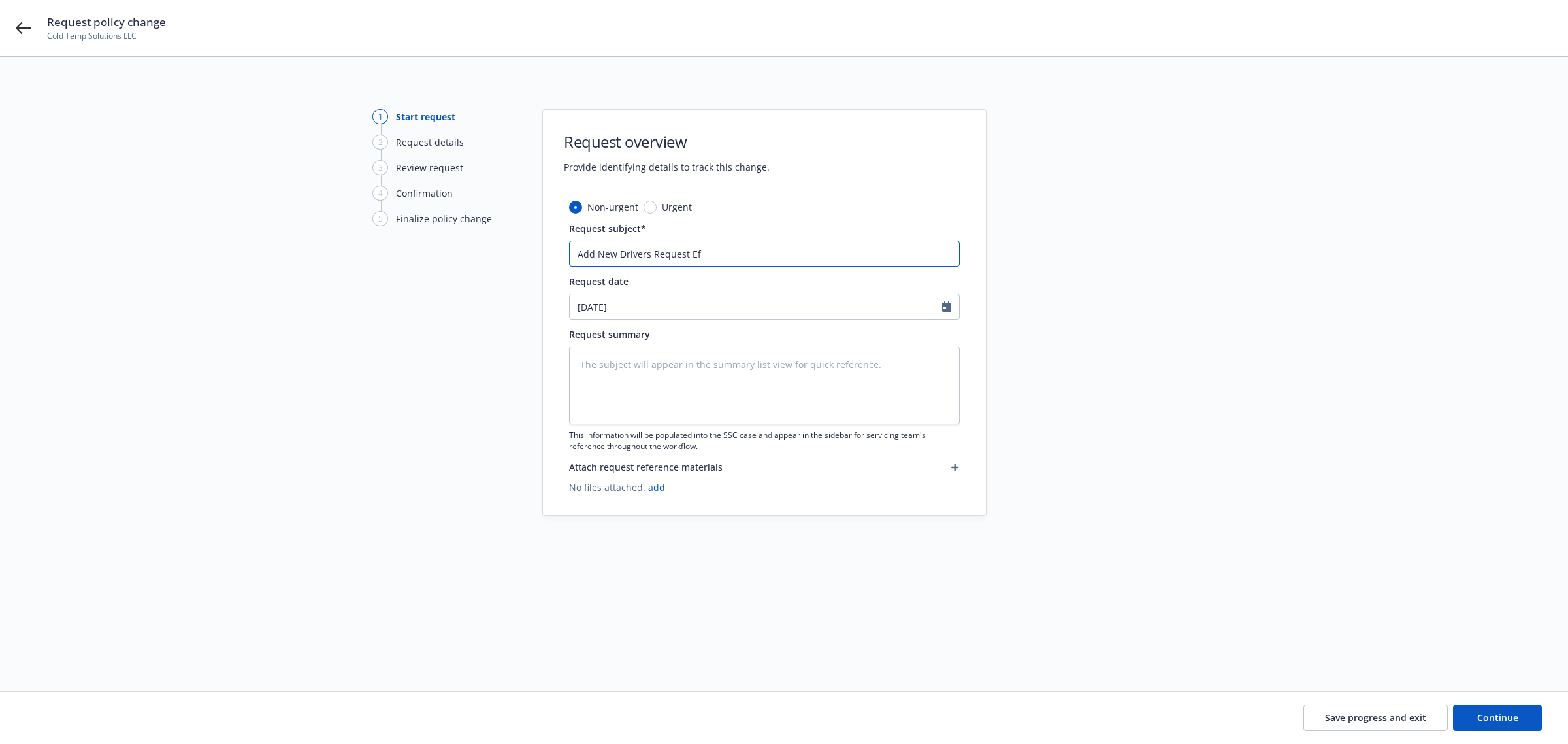
type textarea "x"
type input "Add New Drivers Request Eff"
type textarea "x"
type input "Add New Drivers Request Eff"
type textarea "x"
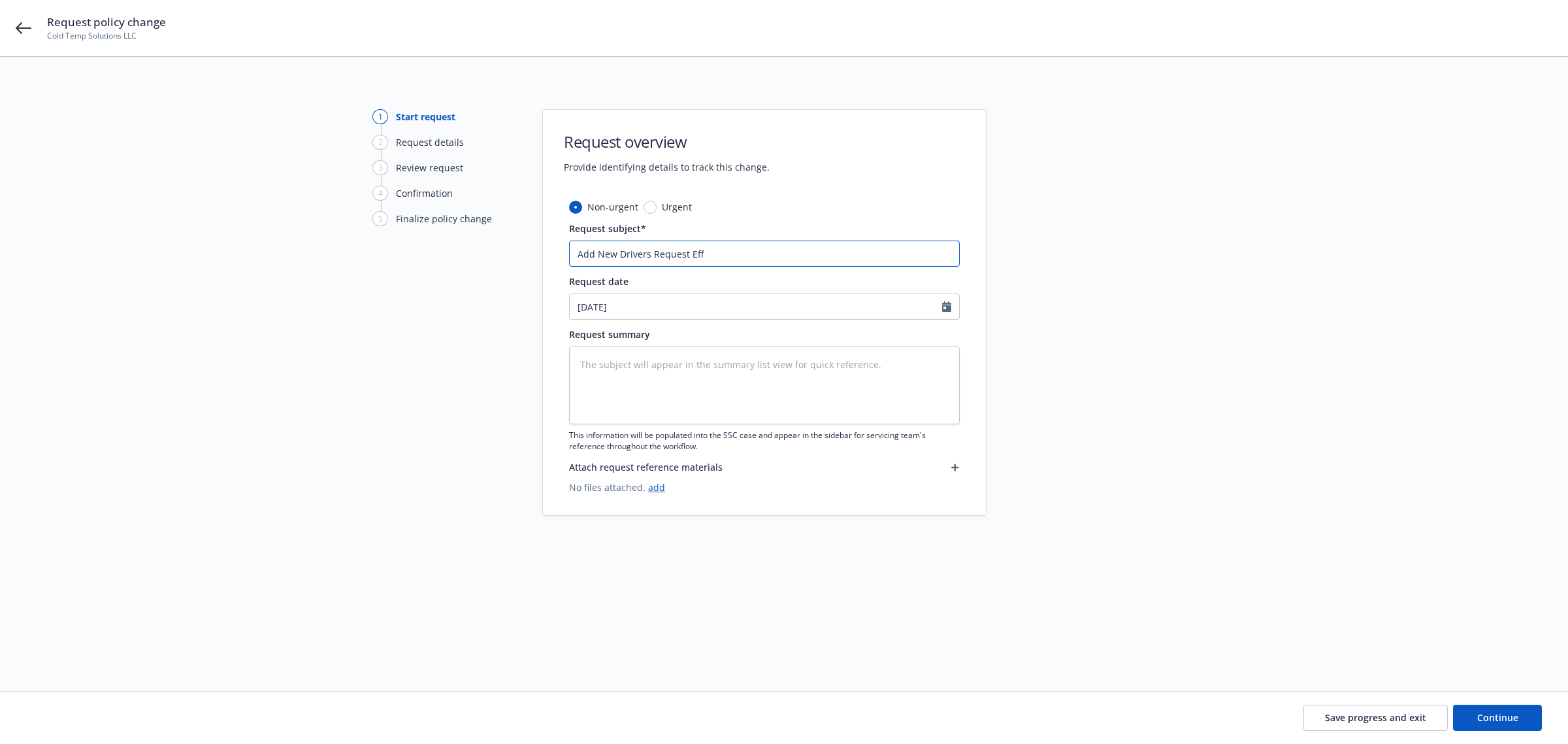
type input "Add New Drivers Request Eff 9"
type textarea "x"
type input "Add New Drivers Request Eff 9/"
type textarea "x"
type input "Add New Drivers Request Eff 9/1"
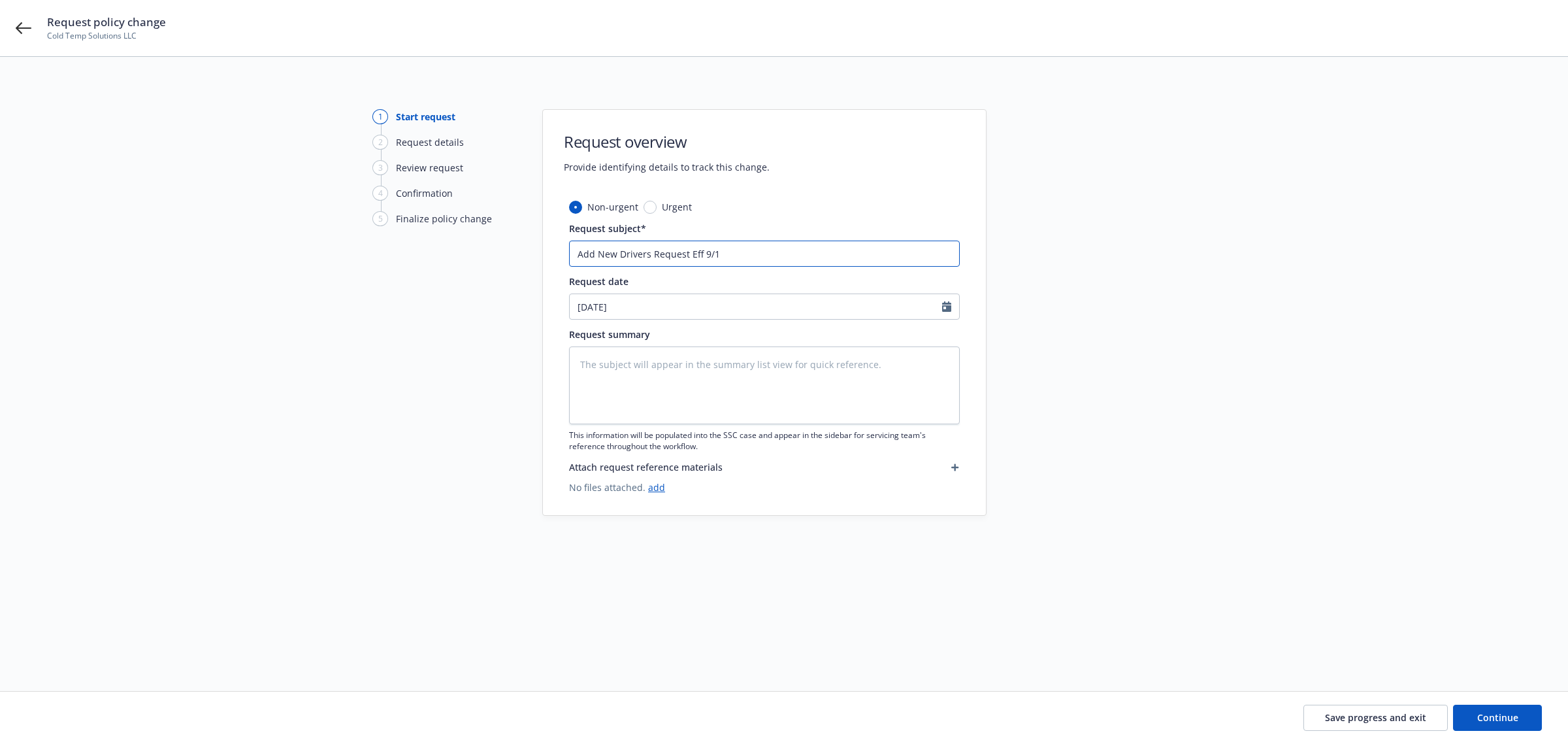
type textarea "x"
type input "Add New Drivers Request Eff 9/16"
type textarea "x"
type input "Add New Drivers Request Eff 9/16/"
type textarea "x"
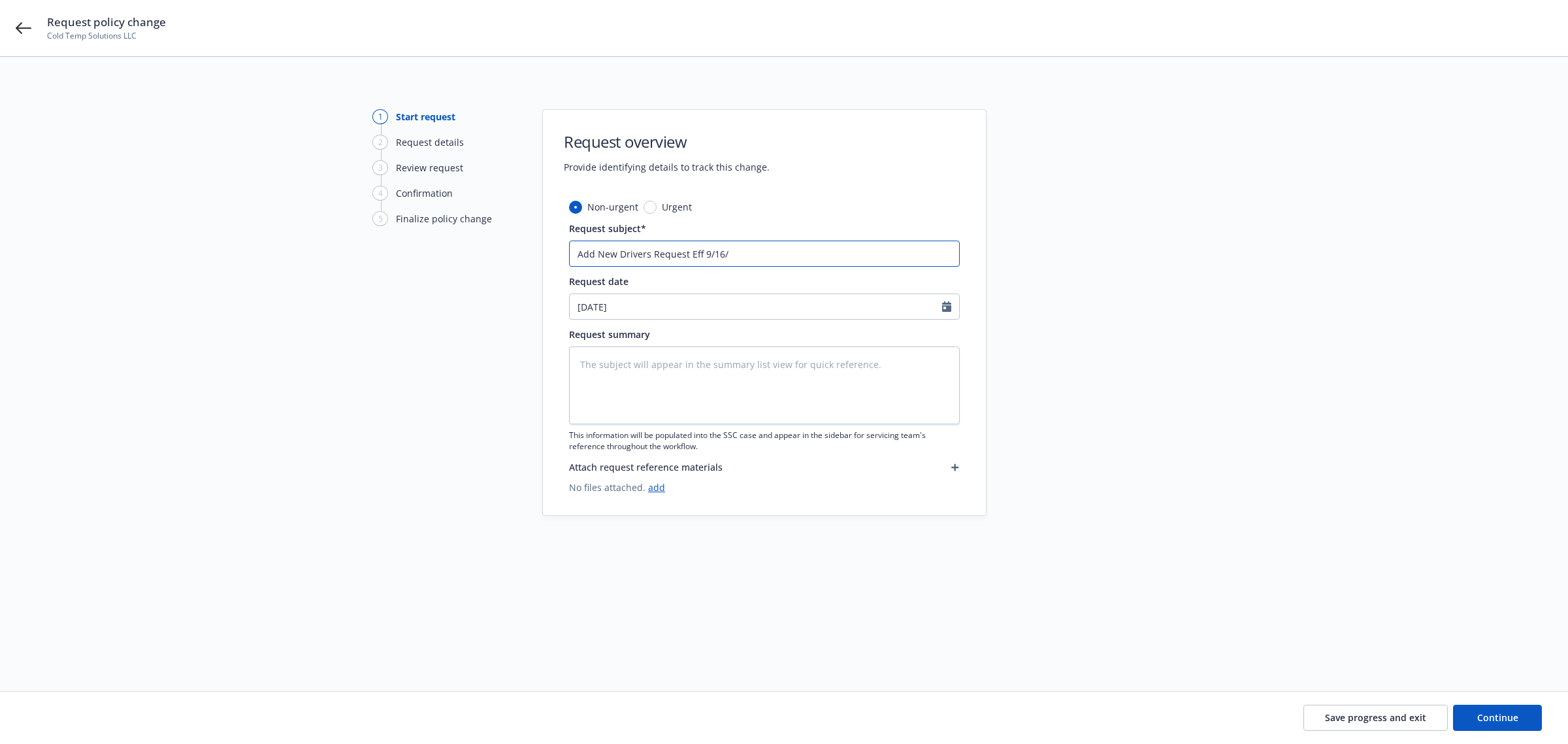
type input "Add New Drivers Request Eff 9/16/2"
type textarea "x"
type input "Add New Drivers Request Eff [DATE]"
type textarea "x"
type input "Add New Drivers Request Eff 9/16/202"
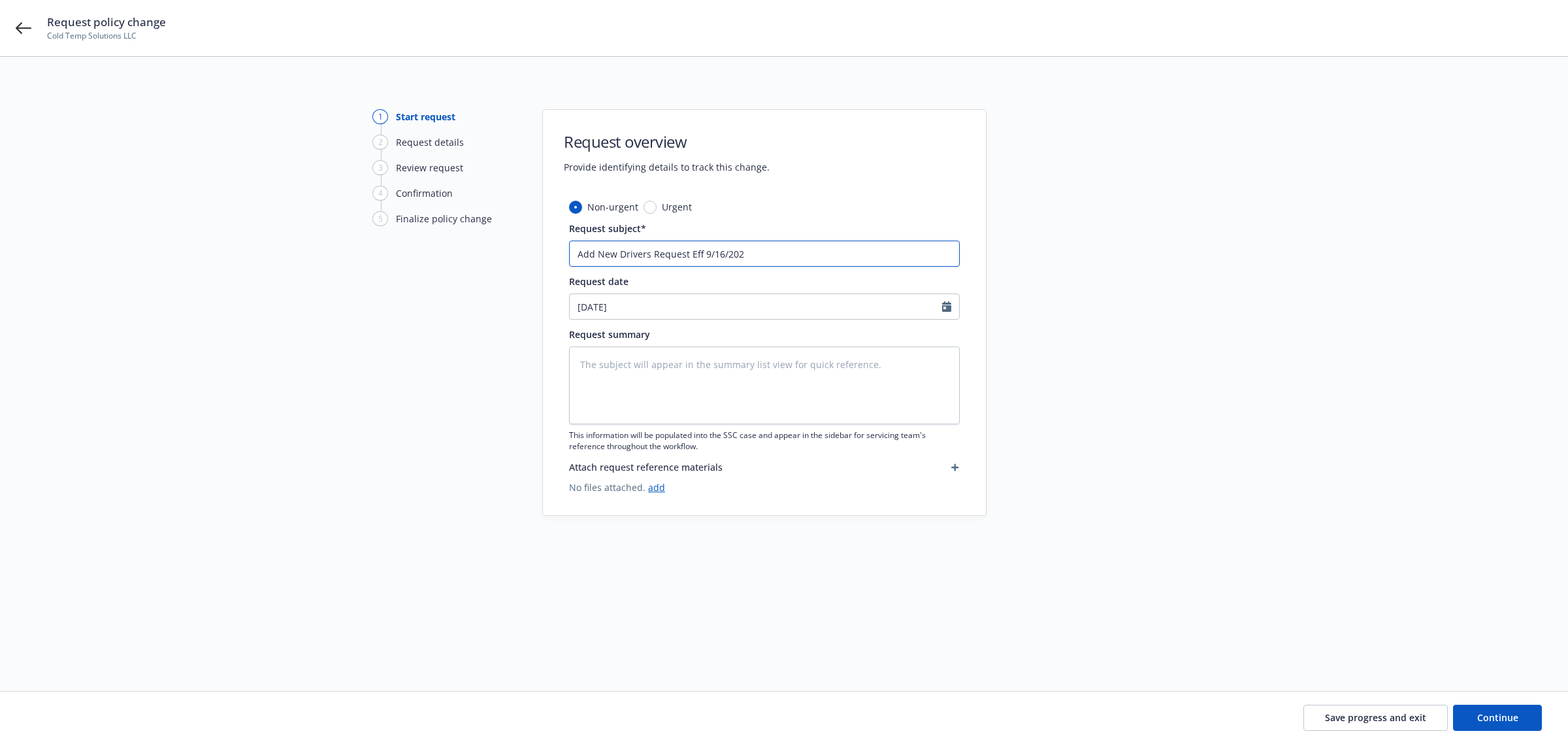
type textarea "x"
type input "Add New Drivers Request Eff [DATE]"
click at [602, 371] on textarea at bounding box center [764, 385] width 391 height 78
paste textarea "[PERSON_NAME] DOB: [DEMOGRAPHIC_DATA] License: D3393732 State of Issue: [US_STA…"
type textarea "x"
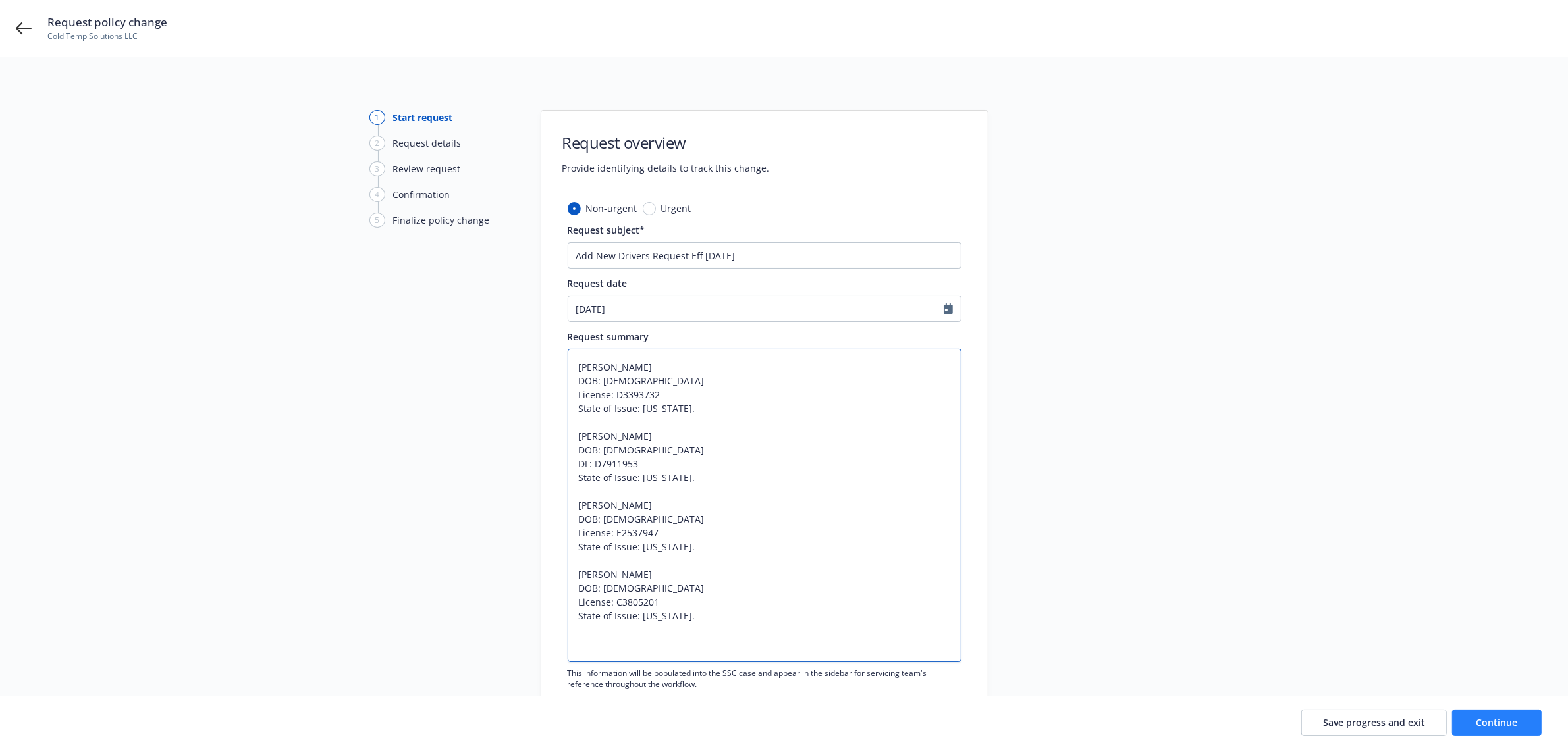
type textarea "[PERSON_NAME] DOB: [DEMOGRAPHIC_DATA] License: D3393732 State of Issue: [US_STA…"
click at [1522, 729] on button "Continue" at bounding box center [1497, 723] width 90 height 26
type textarea "x"
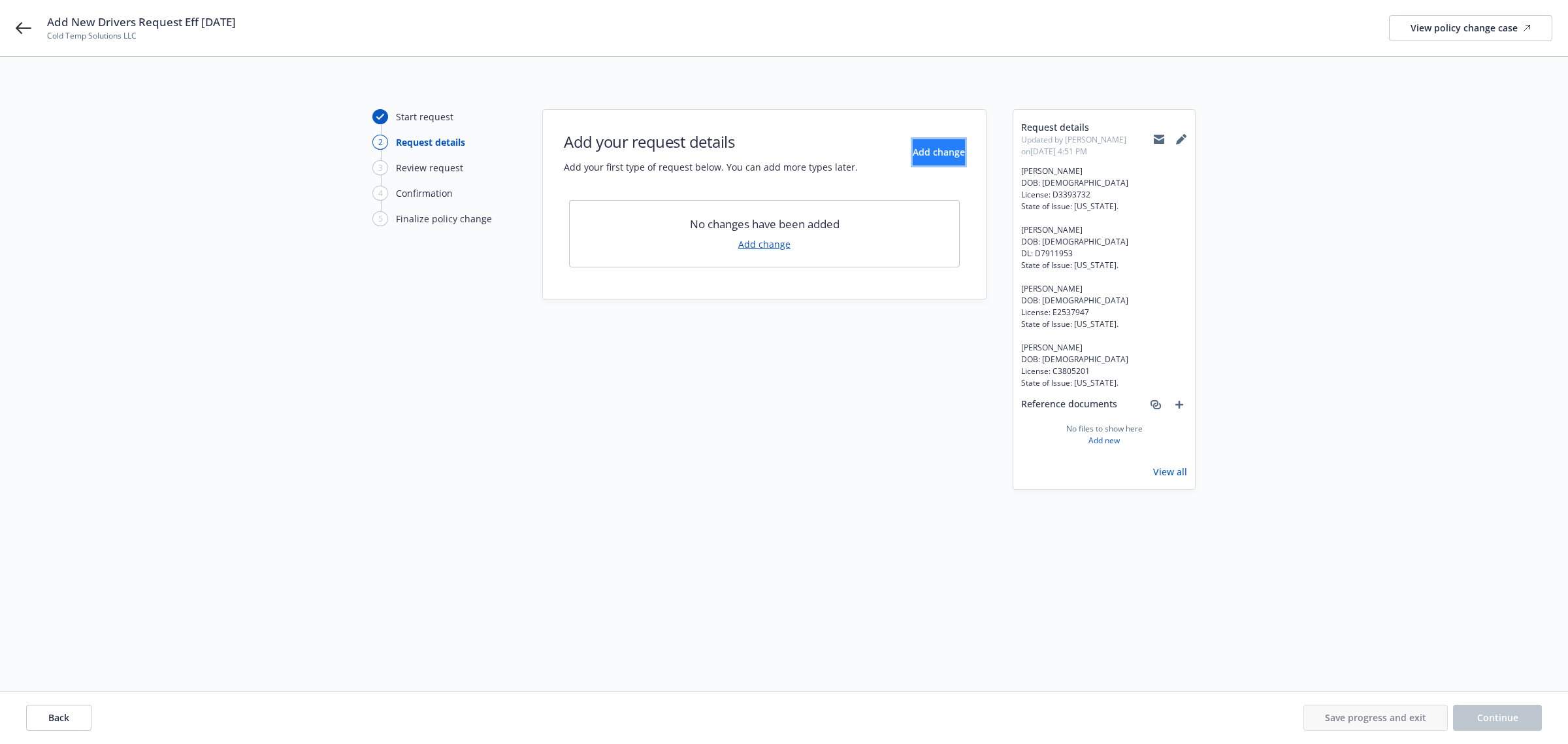
click at [913, 158] on button "Add change" at bounding box center [939, 152] width 52 height 26
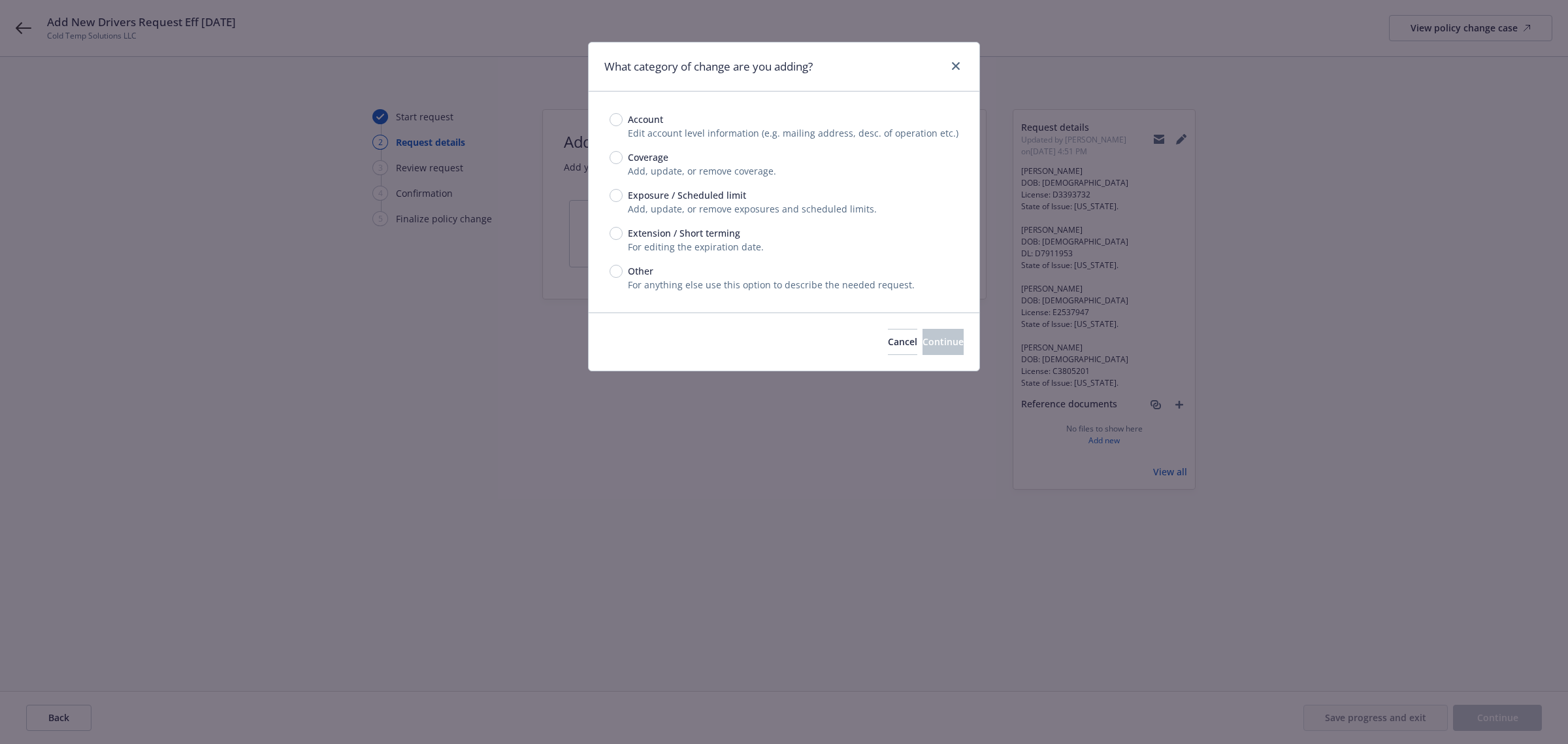
click at [623, 197] on span "Exposure / Scheduled limit" at bounding box center [684, 195] width 124 height 13
click at [622, 197] on input "Exposure / Scheduled limit" at bounding box center [616, 195] width 13 height 13
radio input "true"
click at [923, 337] on span "Continue" at bounding box center [943, 342] width 41 height 13
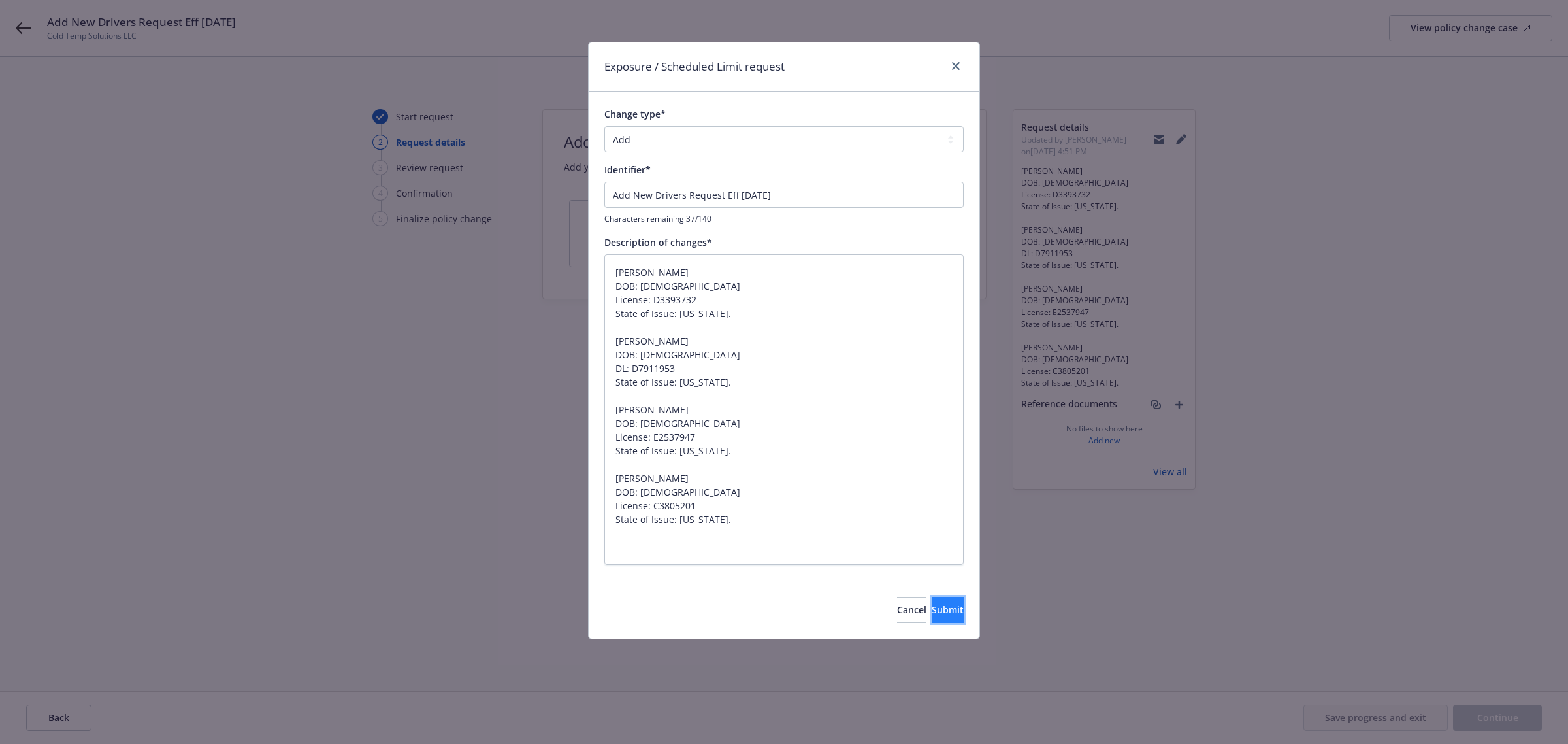
click at [935, 616] on button "Submit" at bounding box center [947, 609] width 32 height 26
type textarea "x"
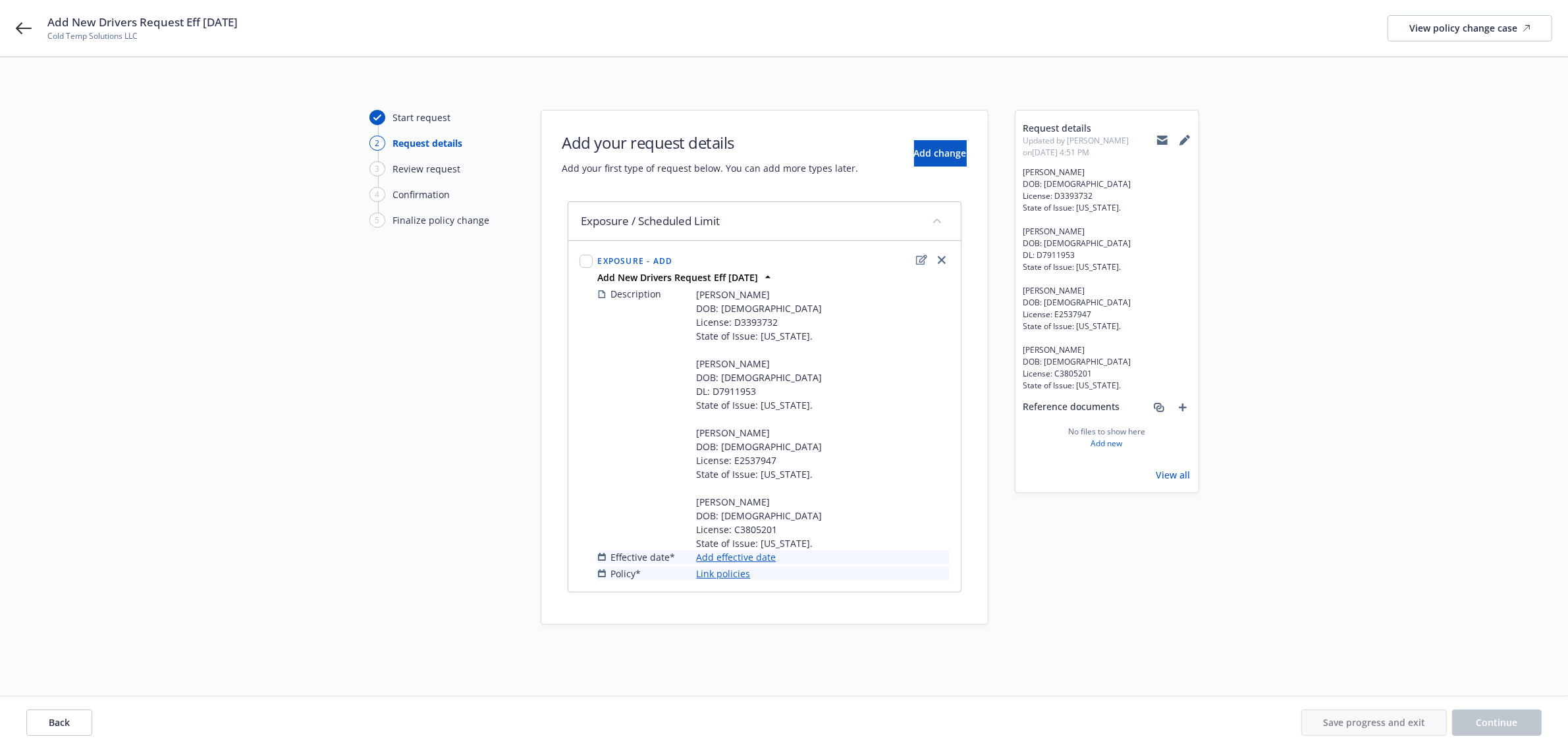
click at [738, 564] on link "Add effective date" at bounding box center [737, 557] width 80 height 14
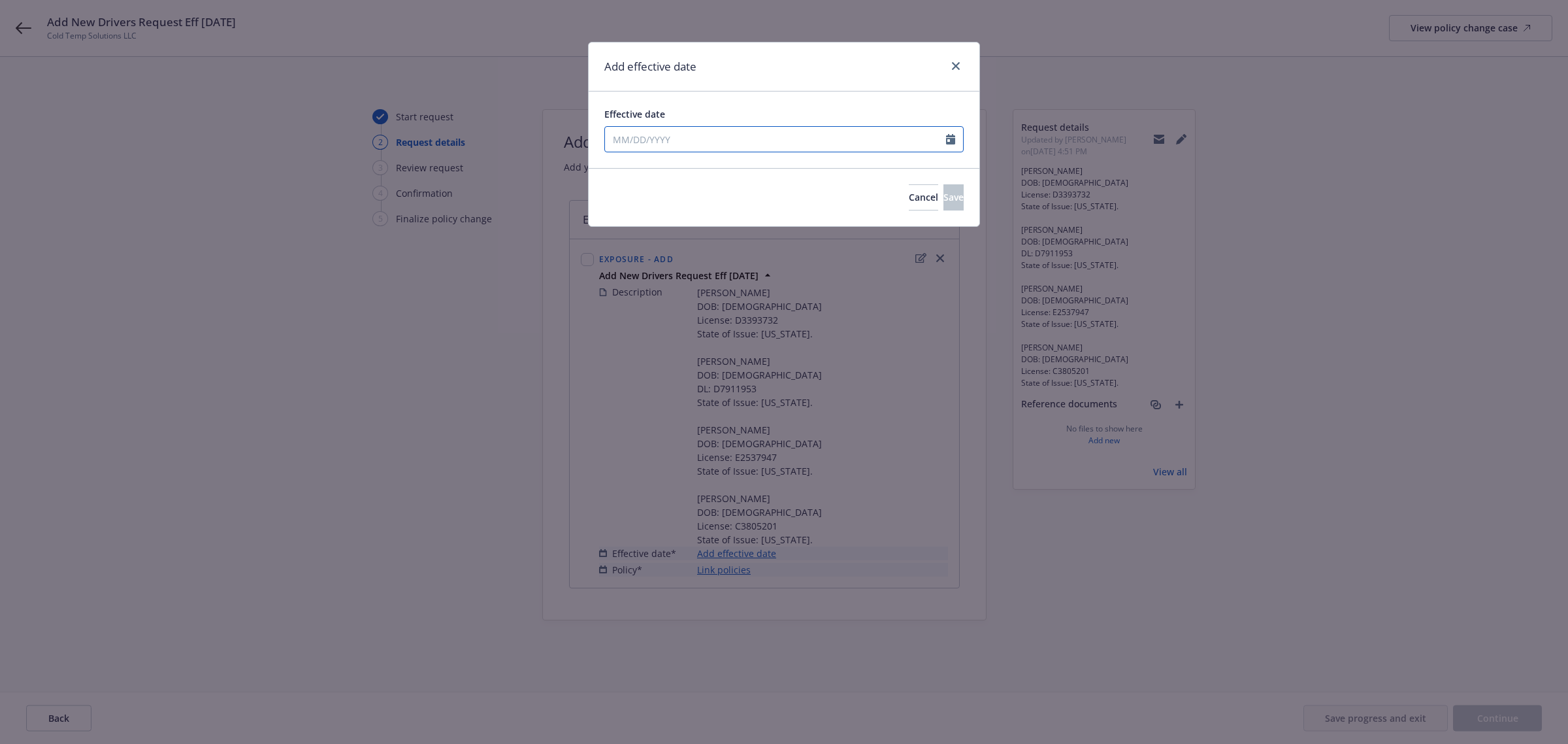
click at [945, 132] on input "Effective date" at bounding box center [776, 139] width 341 height 25
select select "9"
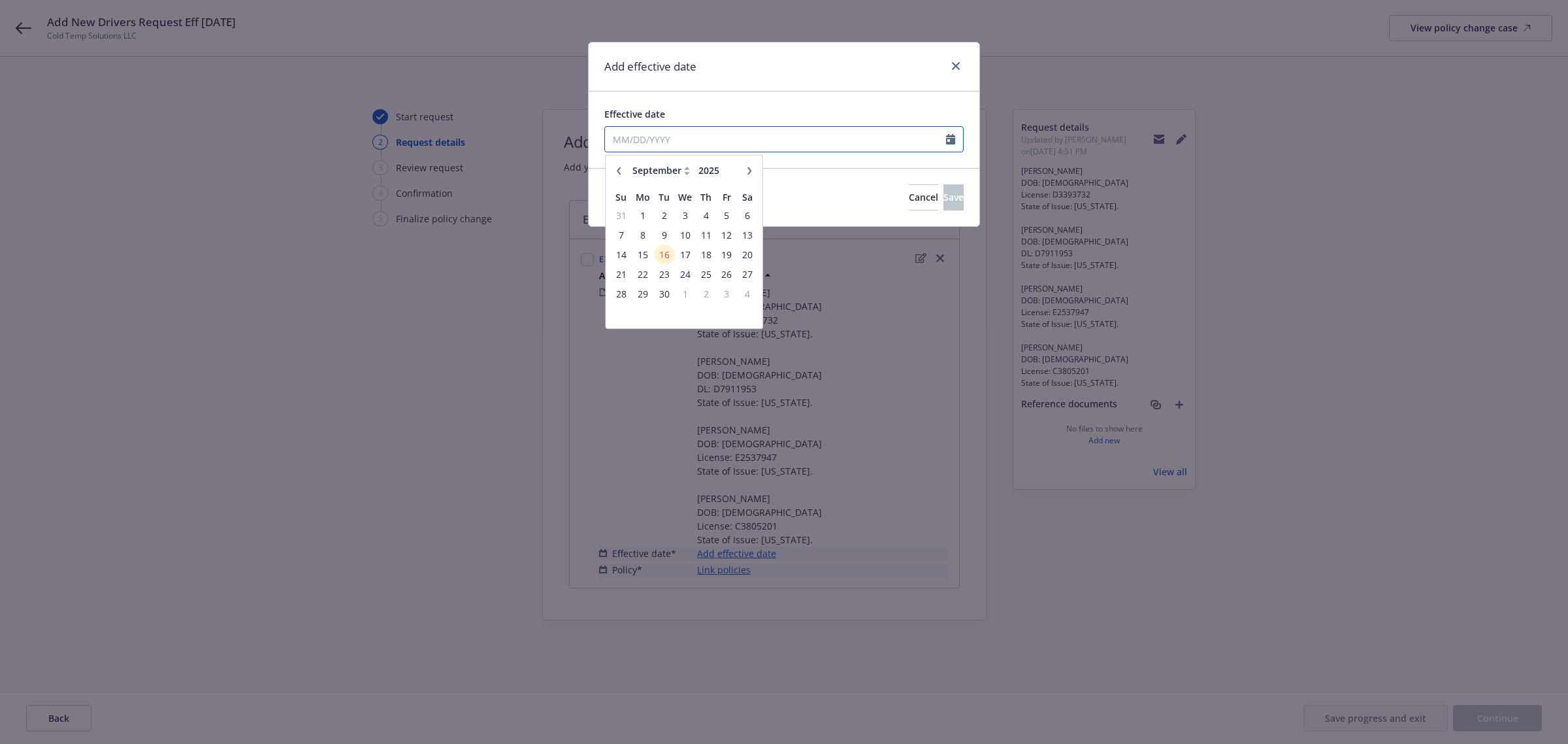
click at [944, 142] on input "Effective date" at bounding box center [776, 139] width 341 height 25
click at [662, 256] on span "16" at bounding box center [664, 254] width 18 height 16
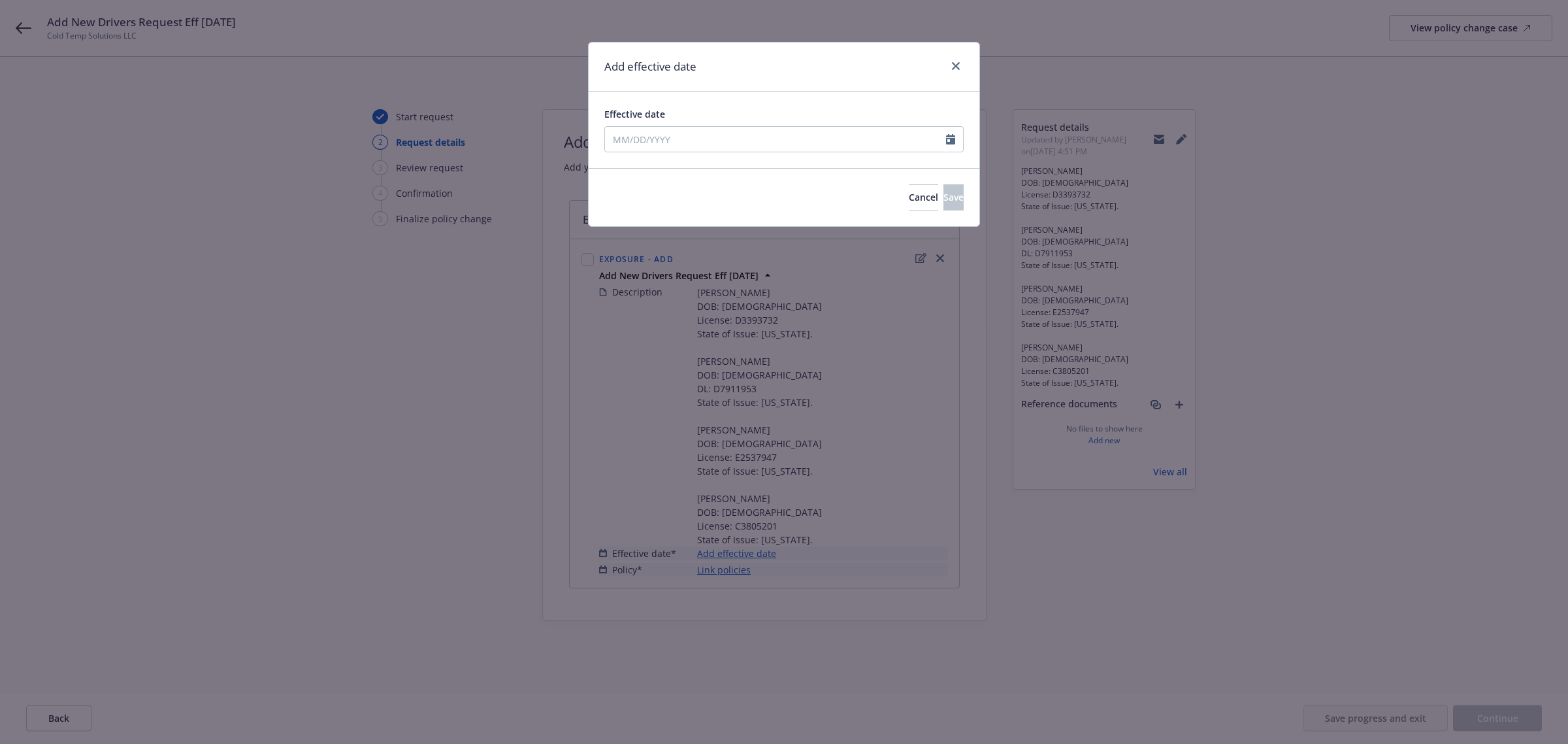
type input "[DATE]"
click at [943, 195] on button "Save" at bounding box center [953, 197] width 21 height 26
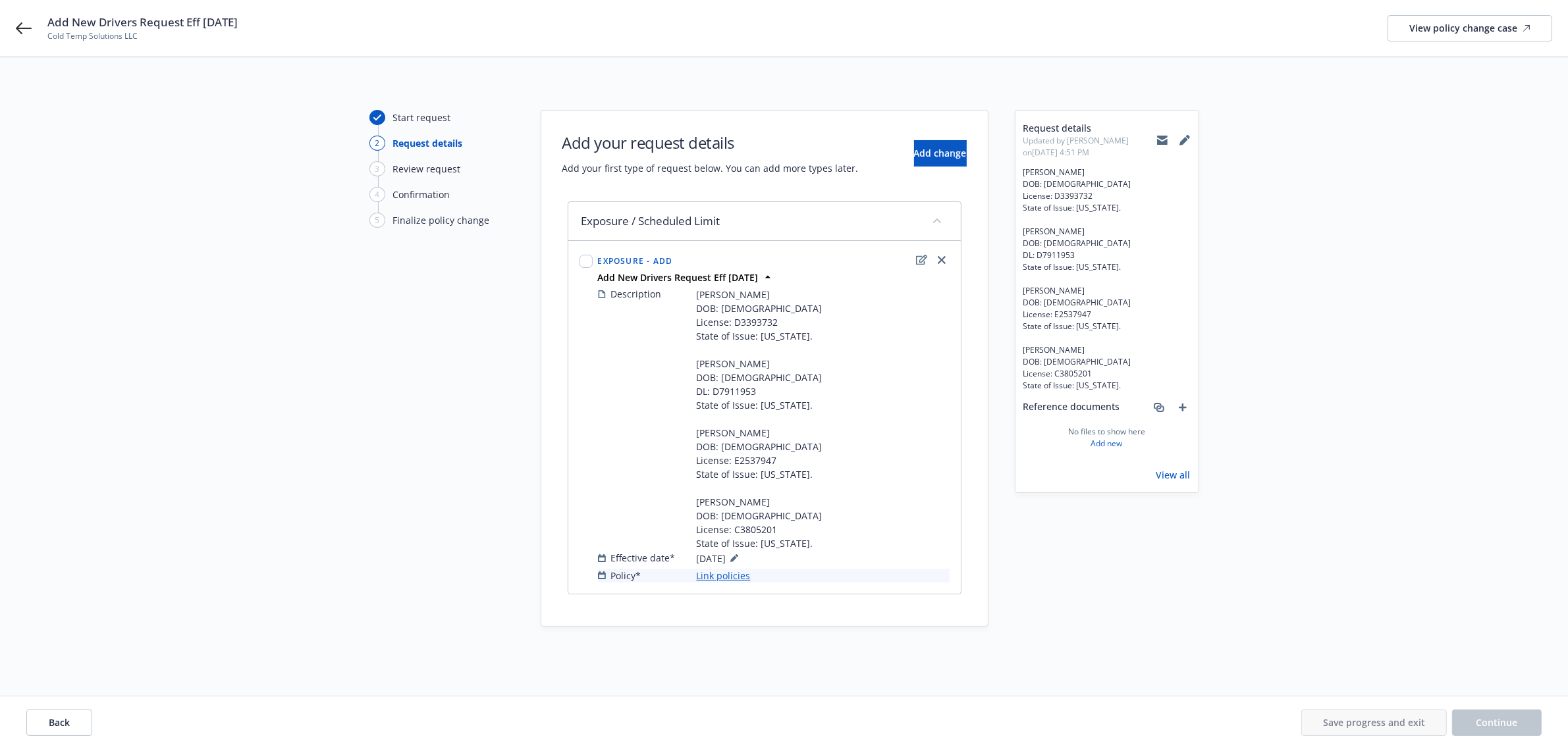
click at [744, 582] on link "Link policies" at bounding box center [724, 575] width 54 height 14
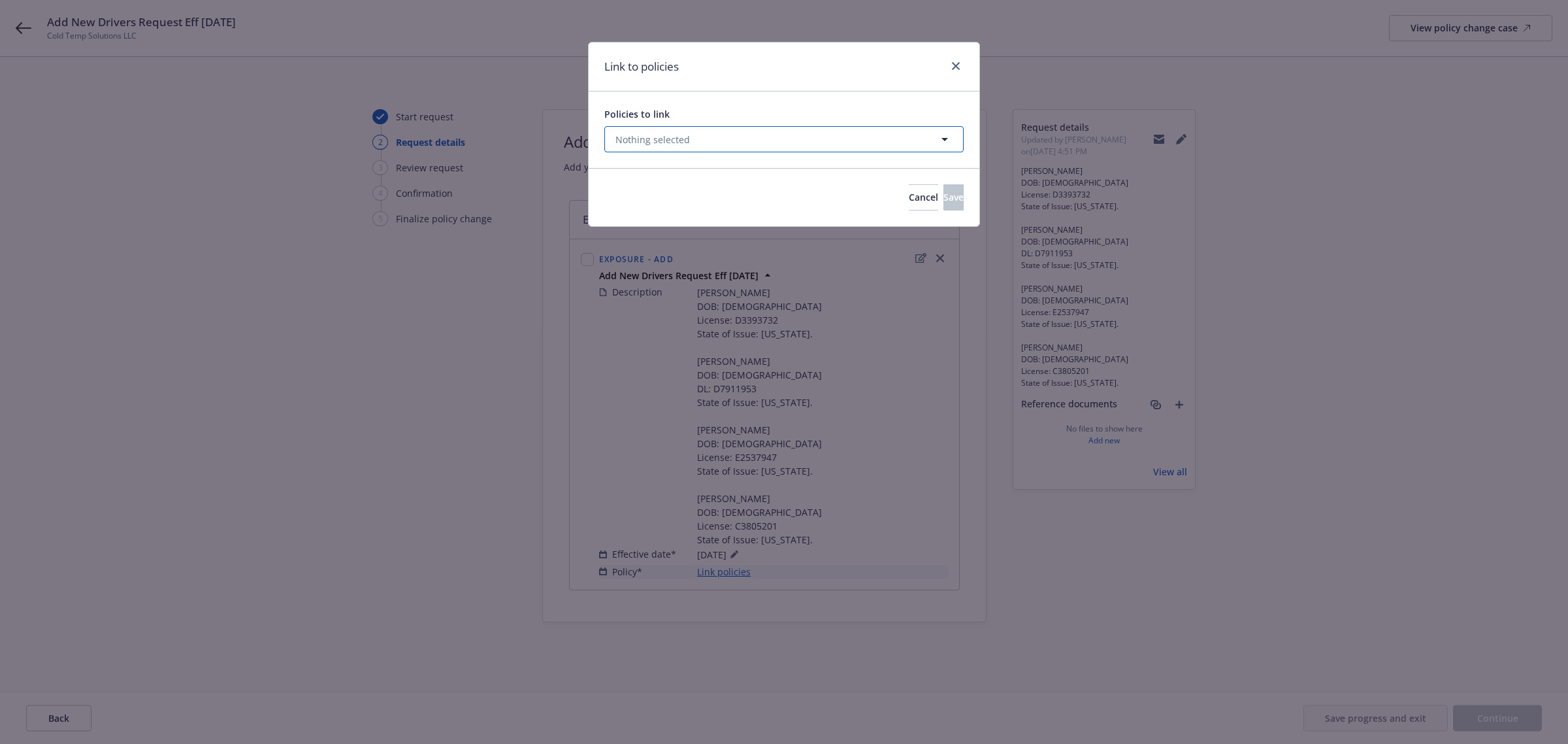
click at [667, 145] on span "Nothing selected" at bounding box center [652, 139] width 74 height 13
select select "ACTIVE"
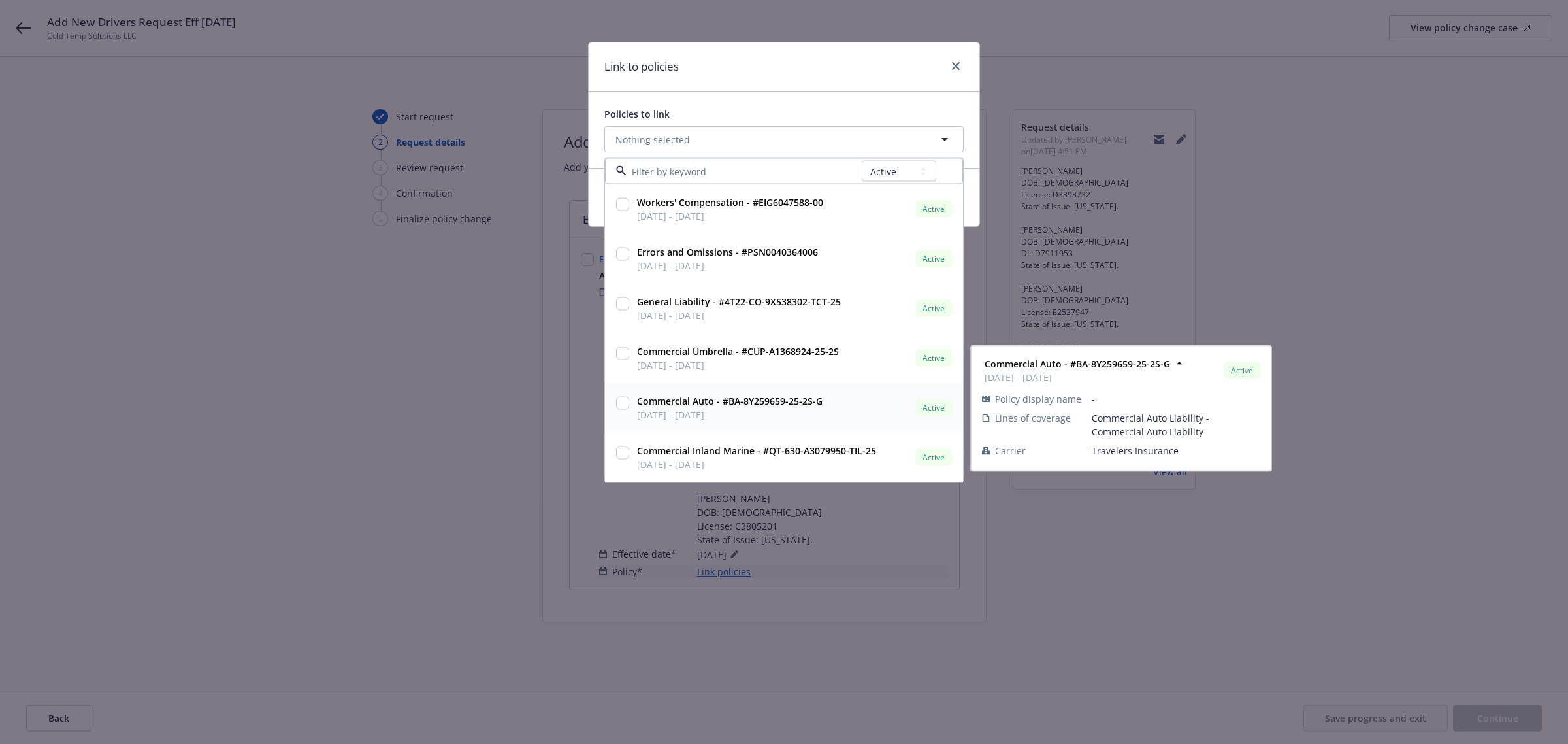
click at [626, 402] on input "checkbox" at bounding box center [623, 404] width 13 height 13
checkbox input "true"
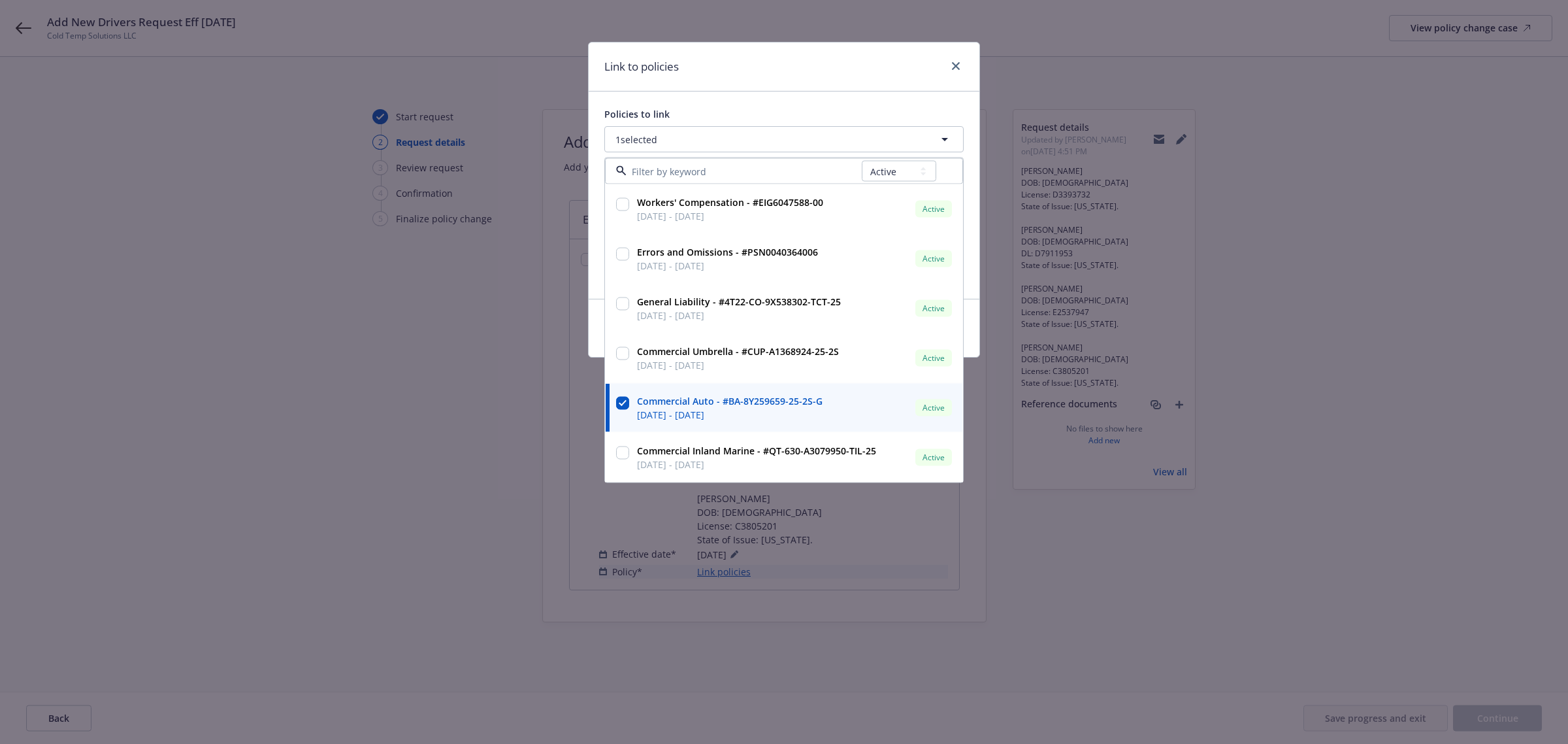
click at [582, 404] on div "Link to policies Policies to link 1 selected All Active Upcoming Expired Cancel…" at bounding box center [784, 372] width 1568 height 744
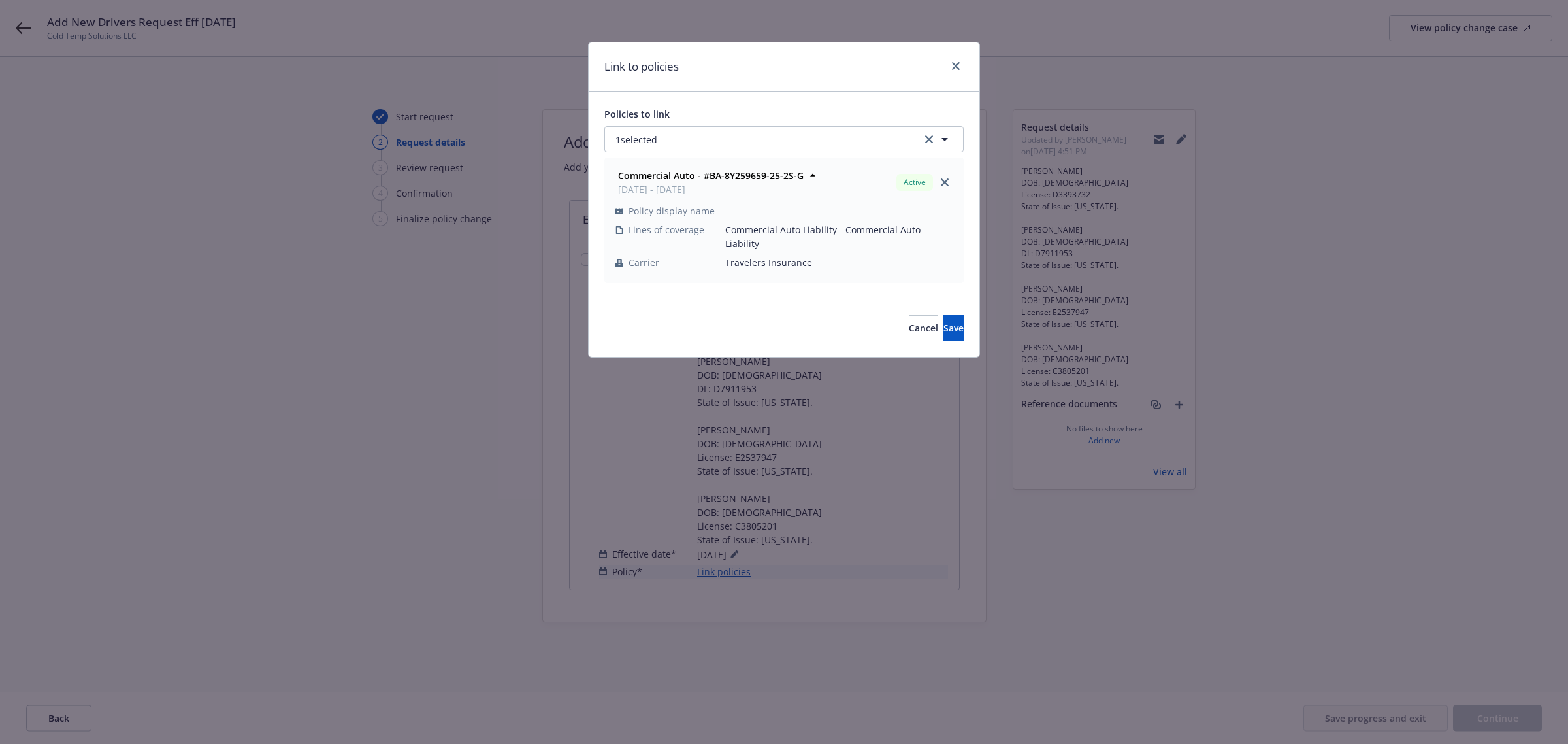
click at [964, 308] on div "Cancel Save" at bounding box center [784, 328] width 391 height 58
click at [943, 321] on span "Save" at bounding box center [953, 328] width 21 height 13
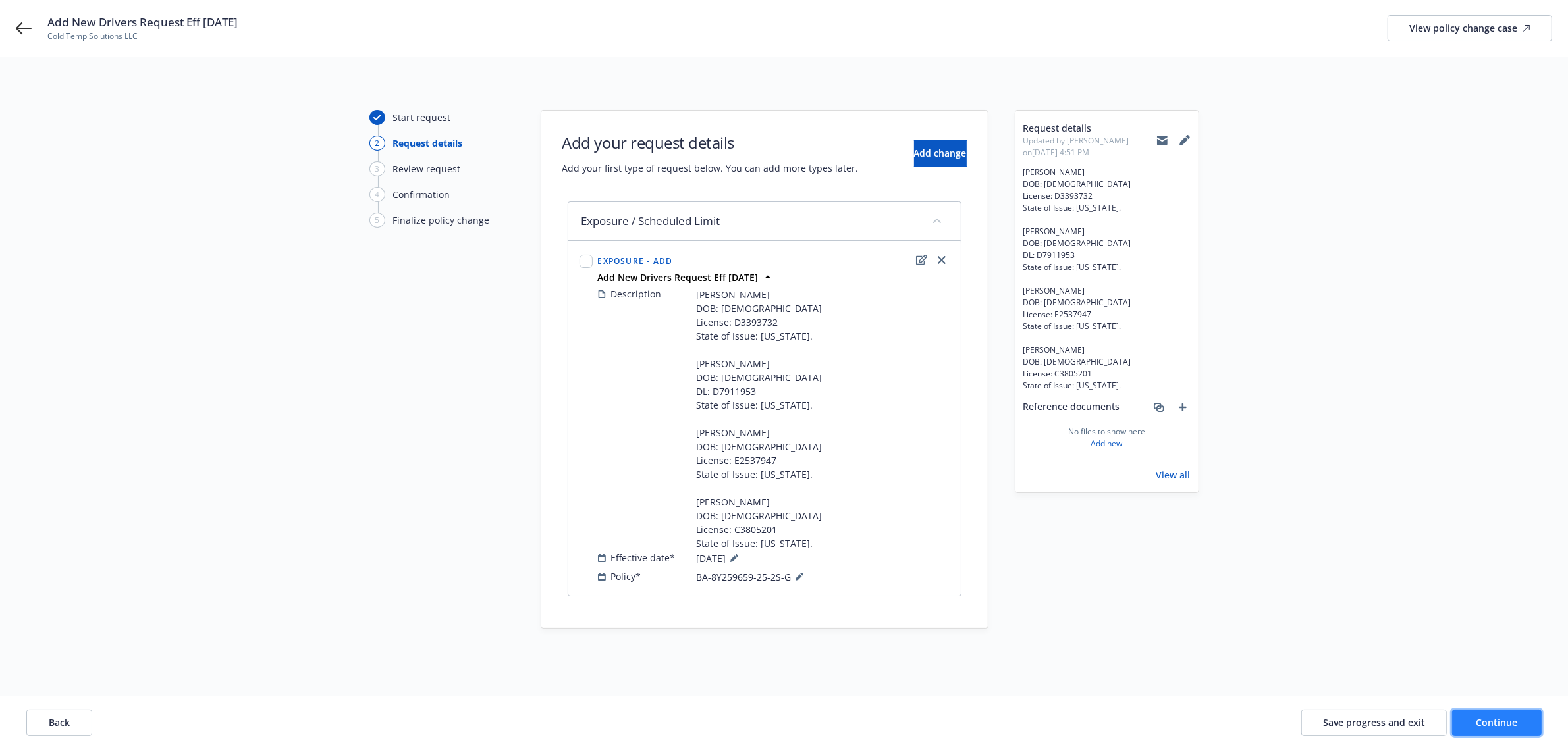
click at [1470, 721] on button "Continue" at bounding box center [1497, 723] width 90 height 26
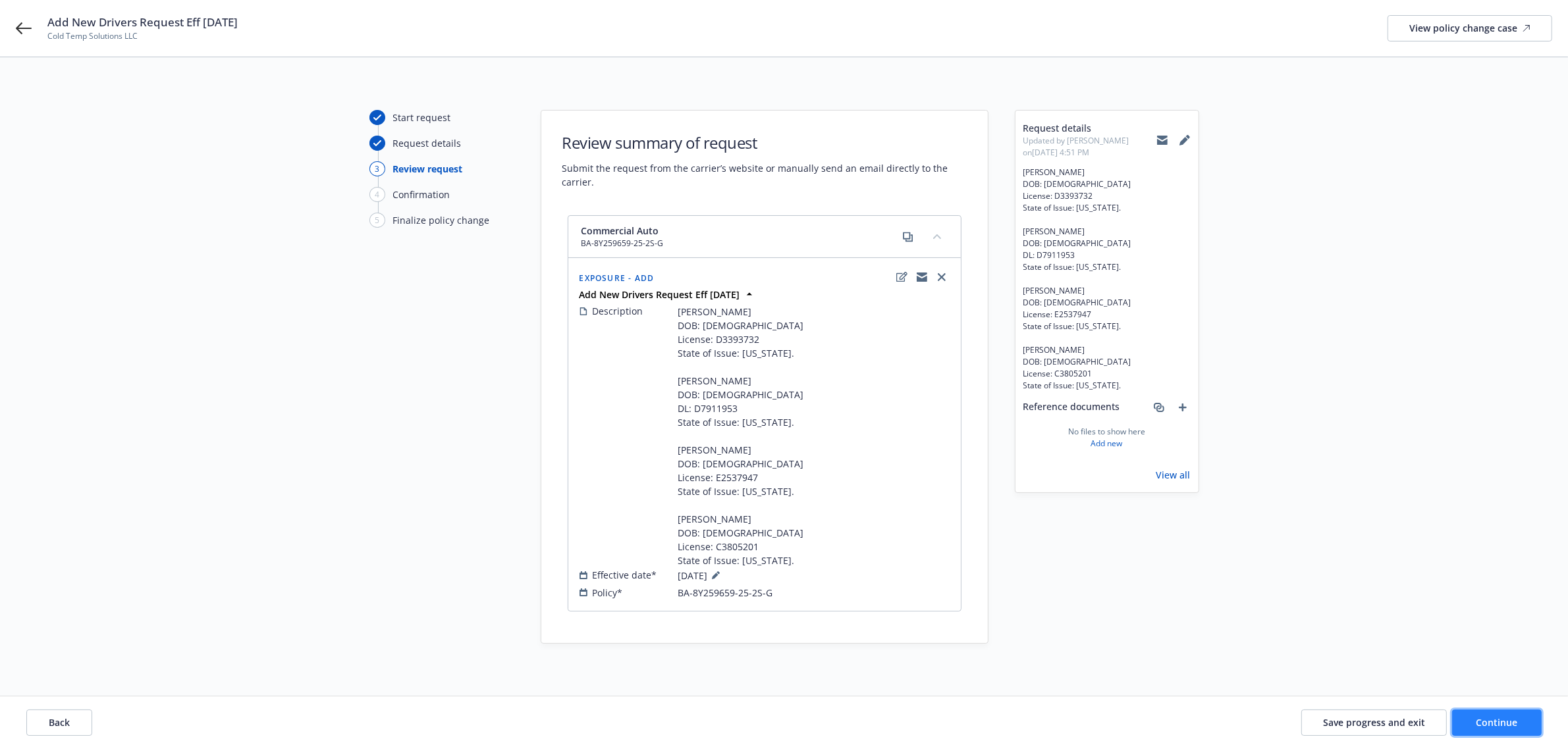
click at [1487, 722] on span "Continue" at bounding box center [1497, 723] width 41 height 13
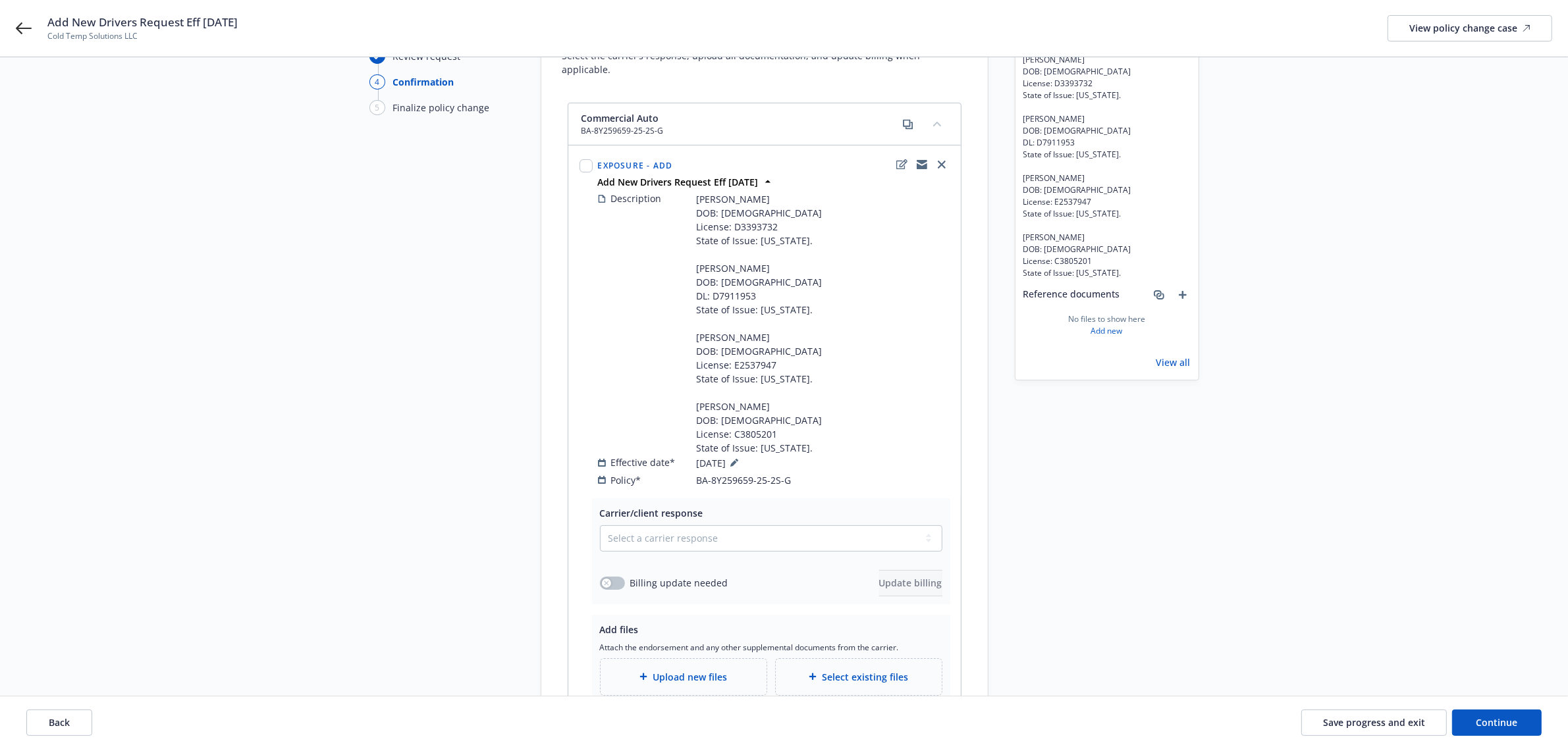
scroll to position [165, 0]
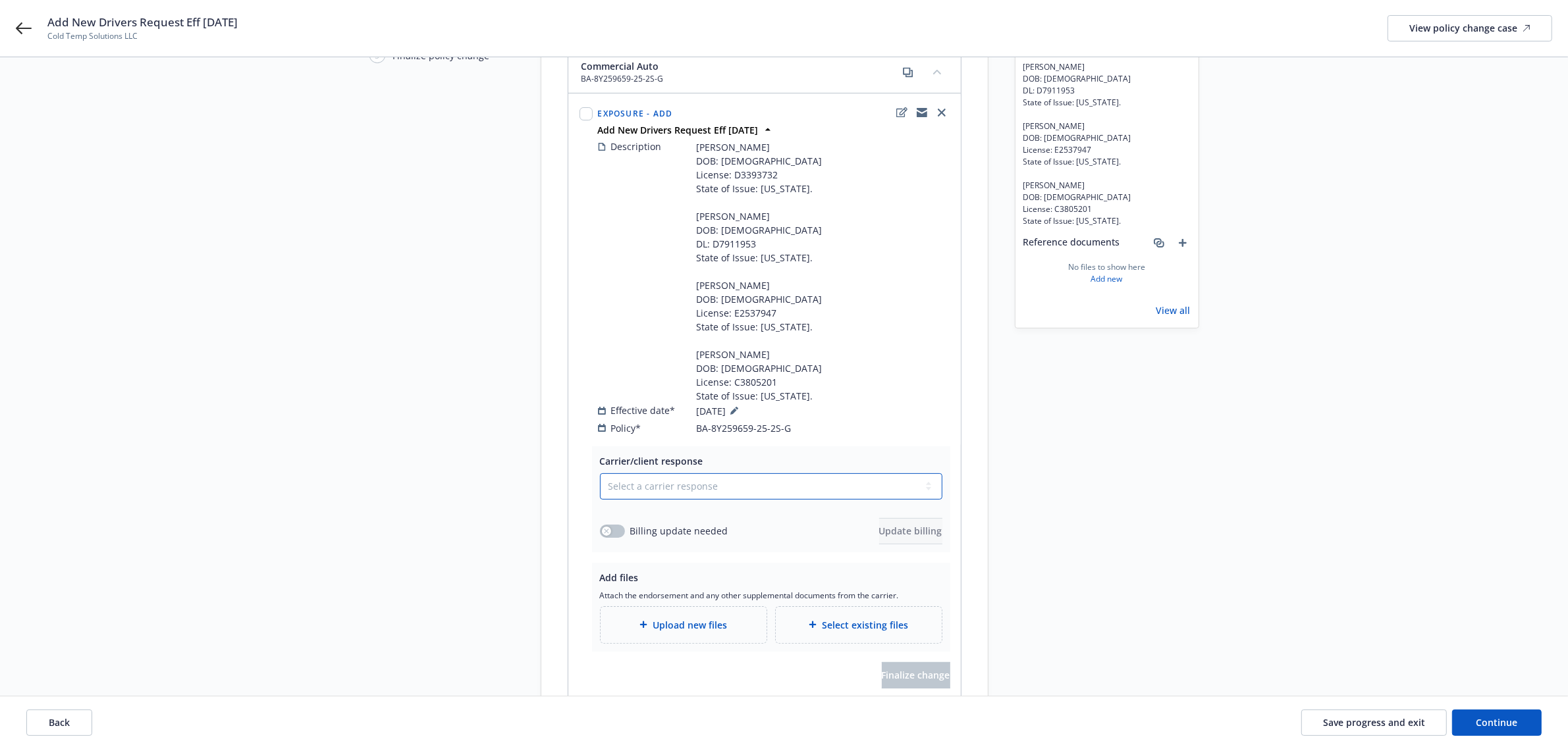
click at [657, 491] on select "Select a carrier response Accepted Accepted with revision No endorsement needed…" at bounding box center [771, 486] width 342 height 26
select select "ACCEPTED"
click at [600, 474] on select "Select a carrier response Accepted Accepted with revision No endorsement needed…" at bounding box center [771, 486] width 342 height 26
click at [622, 343] on div "Description [PERSON_NAME] DOB: [DEMOGRAPHIC_DATA] License: D3393732 State of Is…" at bounding box center [774, 271] width 352 height 263
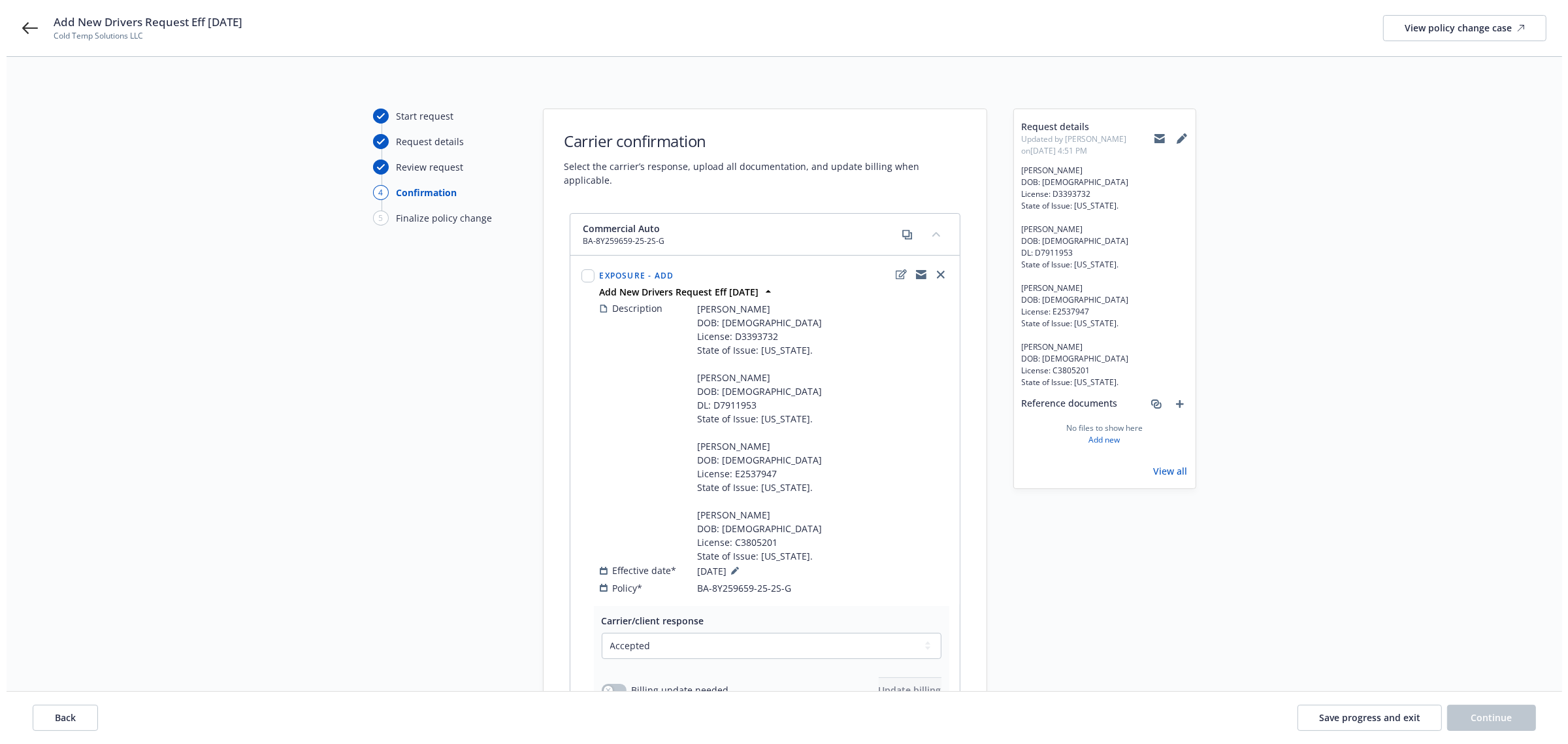
scroll to position [0, 0]
click at [18, 33] on icon at bounding box center [23, 28] width 16 height 16
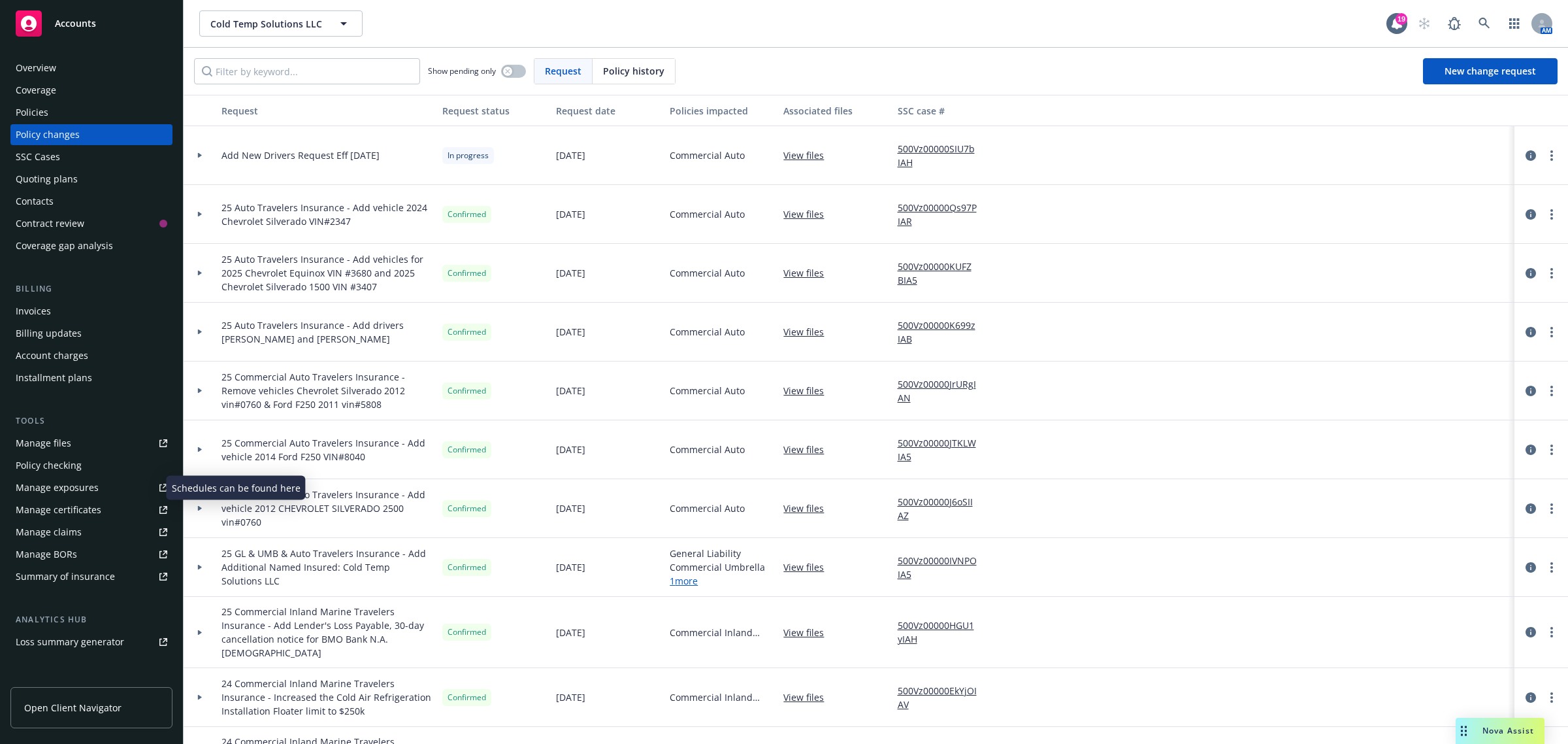
click at [76, 493] on div "Manage exposures" at bounding box center [57, 488] width 83 height 21
